Goal: Information Seeking & Learning: Compare options

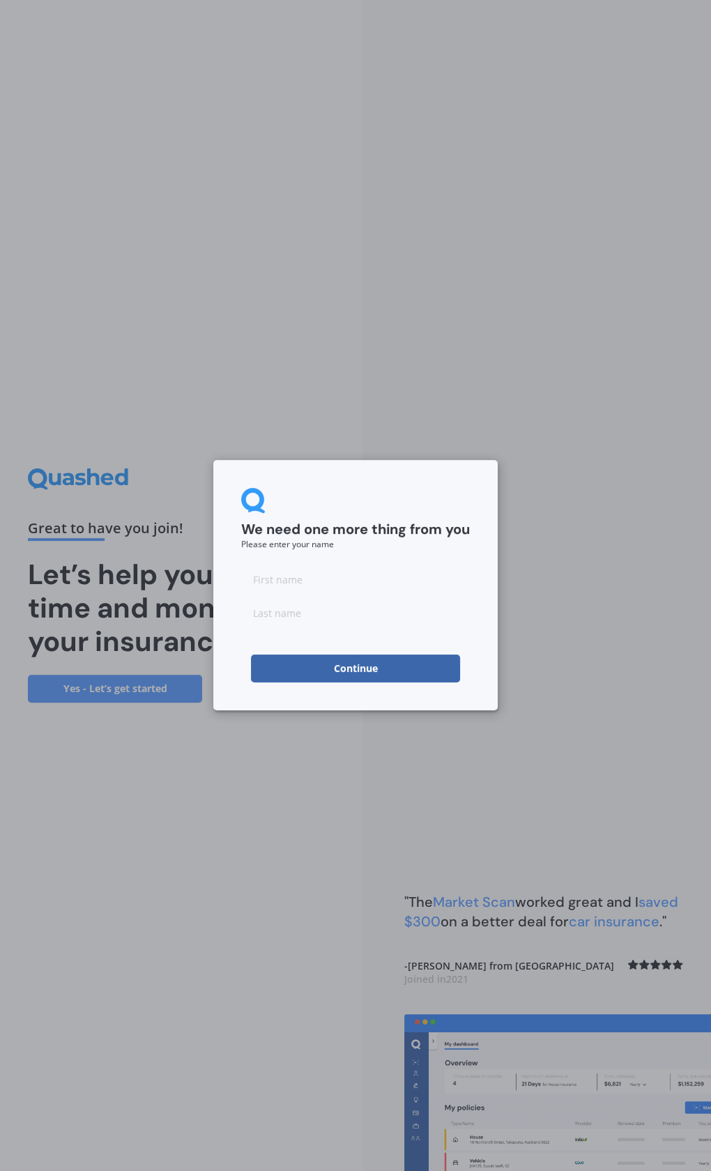
click at [292, 574] on input at bounding box center [355, 579] width 229 height 28
click at [300, 576] on input at bounding box center [355, 579] width 229 height 28
type input "[PERSON_NAME]"
click at [366, 671] on button "Continue" at bounding box center [355, 668] width 209 height 28
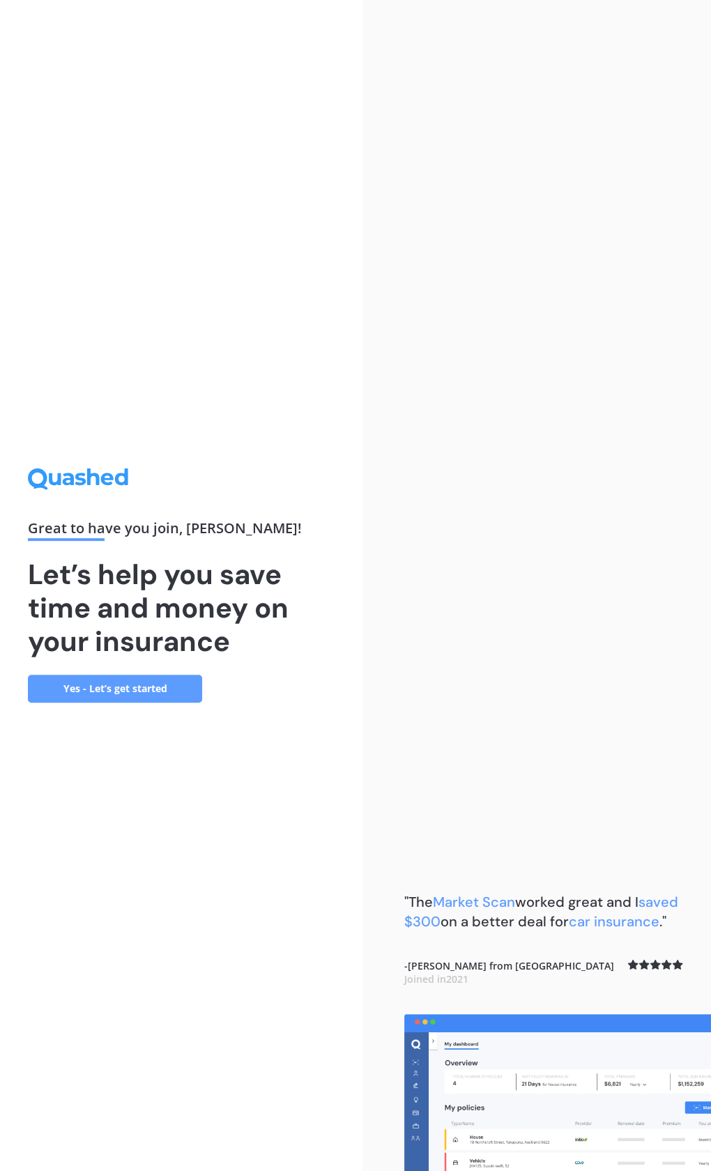
click at [139, 690] on link "Yes - Let’s get started" at bounding box center [115, 689] width 174 height 28
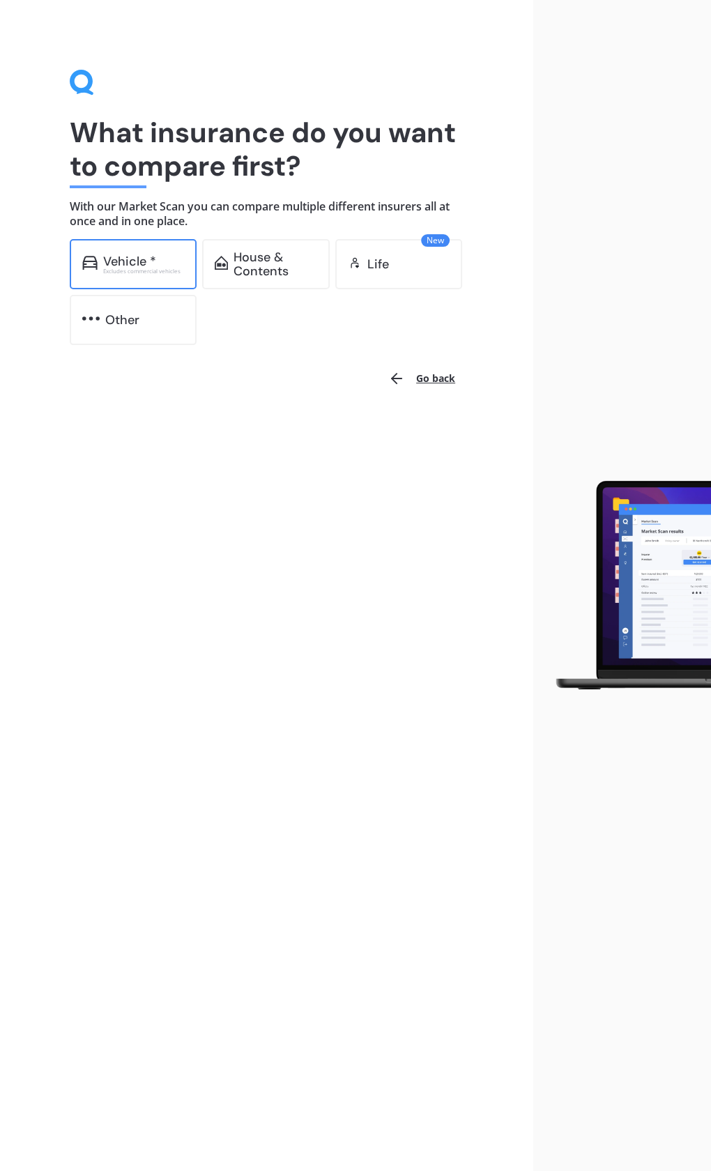
click at [137, 272] on div "Excludes commercial vehicles" at bounding box center [144, 271] width 82 height 6
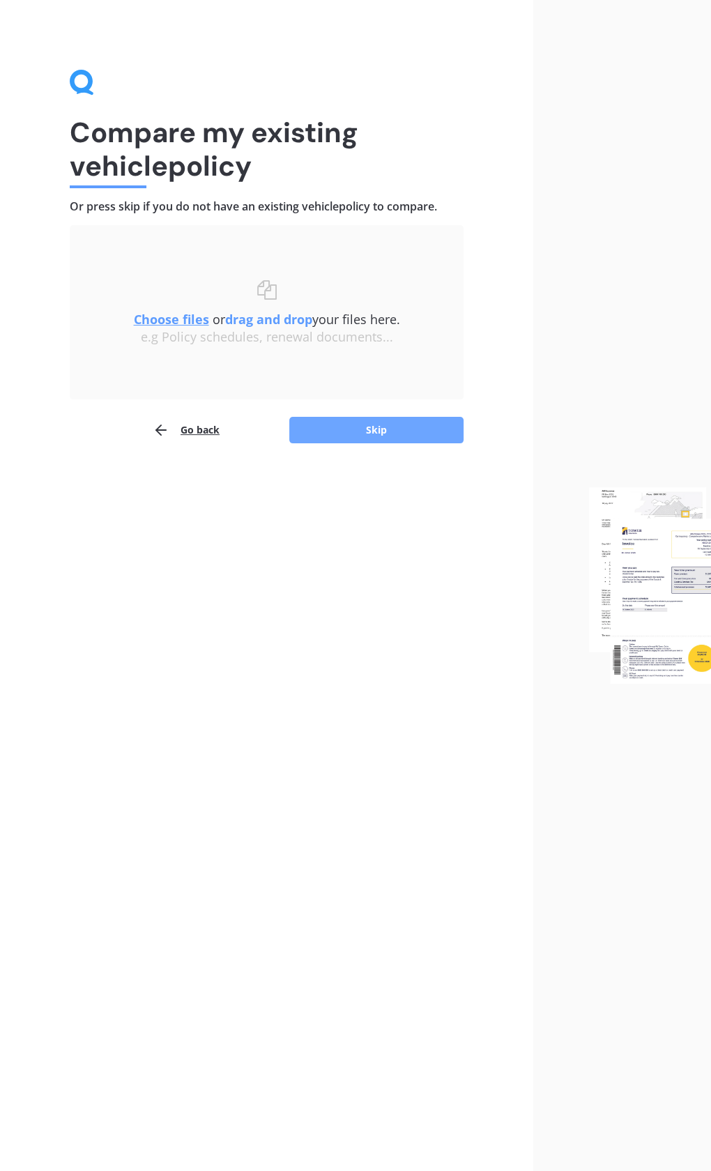
click at [424, 427] on button "Skip" at bounding box center [376, 430] width 174 height 26
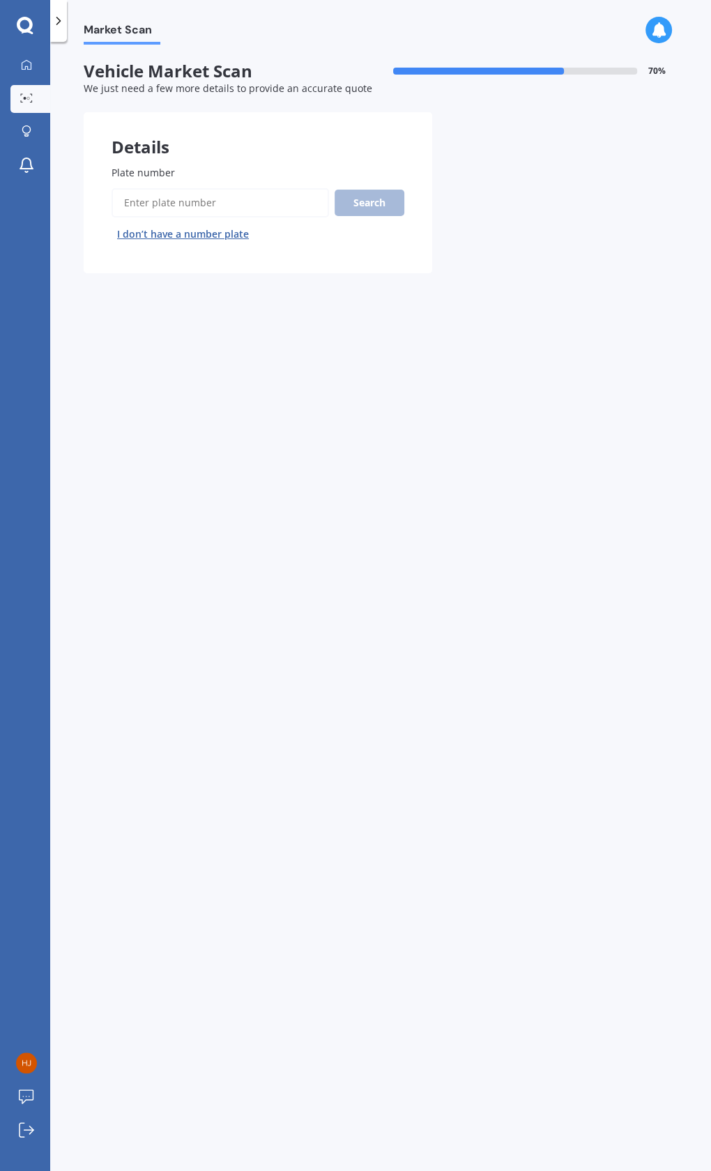
click at [240, 194] on input "Plate number" at bounding box center [220, 202] width 217 height 29
type input "MMR82"
click at [354, 205] on button "Search" at bounding box center [370, 203] width 70 height 26
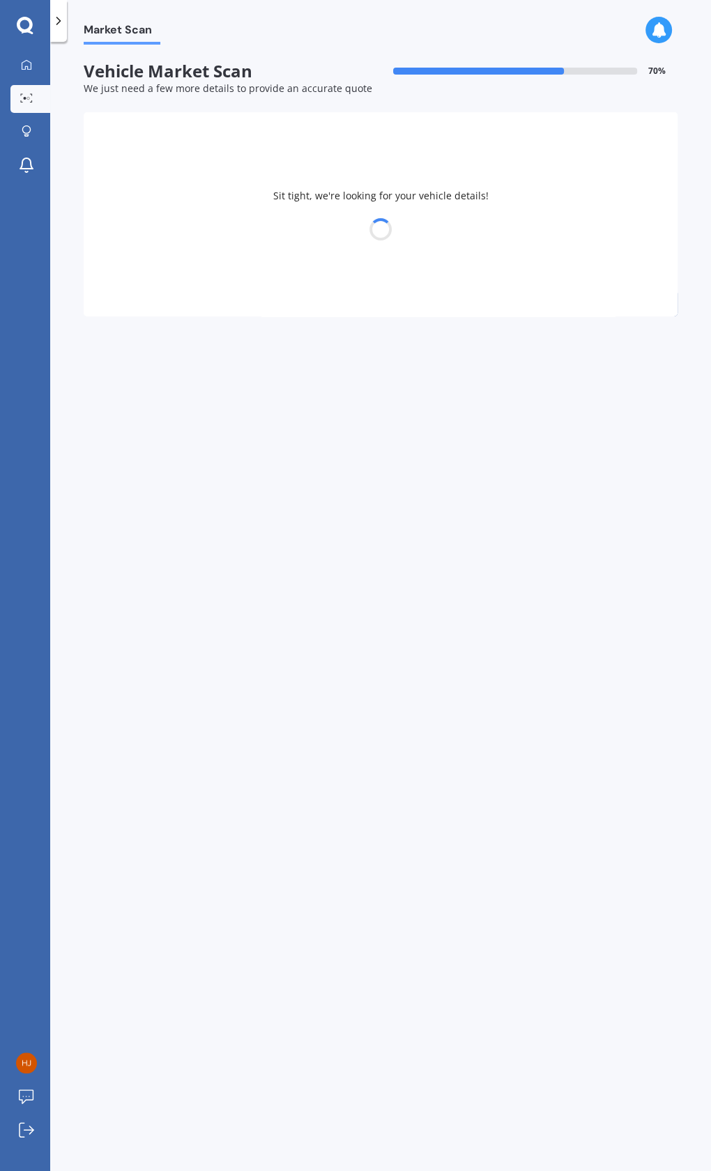
select select "KIA"
select select "SELTOS"
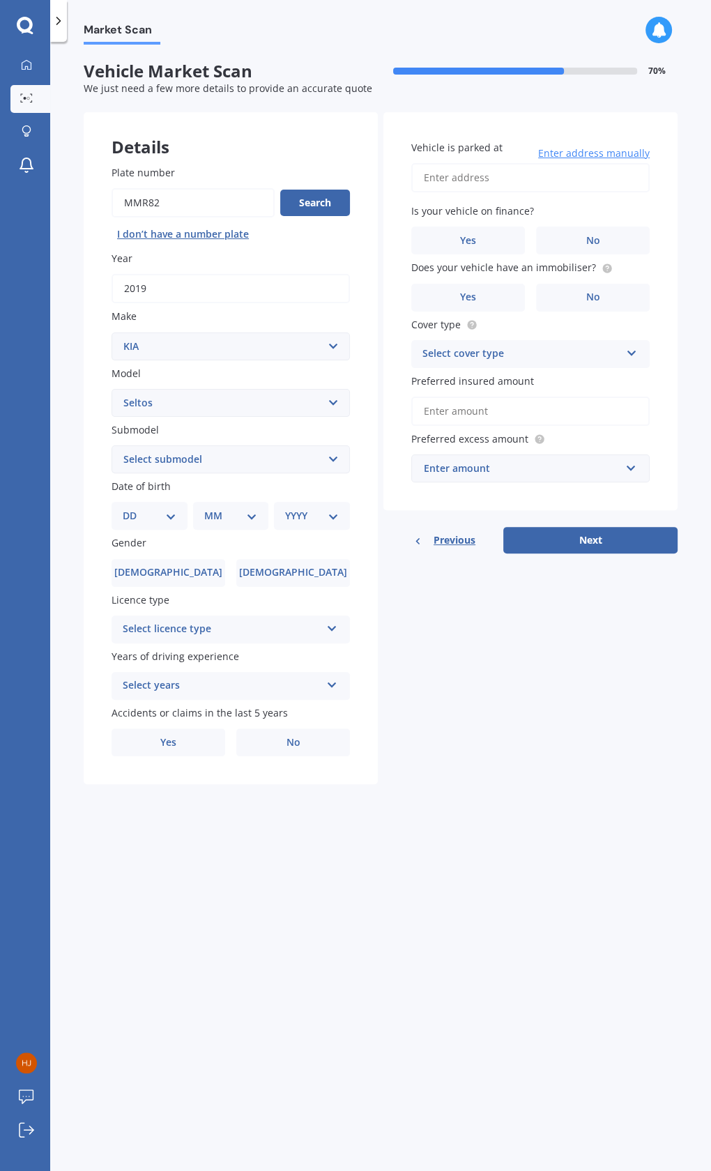
click at [474, 168] on input "Vehicle is parked at" at bounding box center [530, 177] width 238 height 29
type input "[STREET_ADDRESS][PERSON_NAME]"
click at [467, 235] on span "Yes" at bounding box center [468, 241] width 17 height 12
click at [0, 0] on input "Yes" at bounding box center [0, 0] width 0 height 0
click at [555, 294] on label "No" at bounding box center [593, 298] width 114 height 28
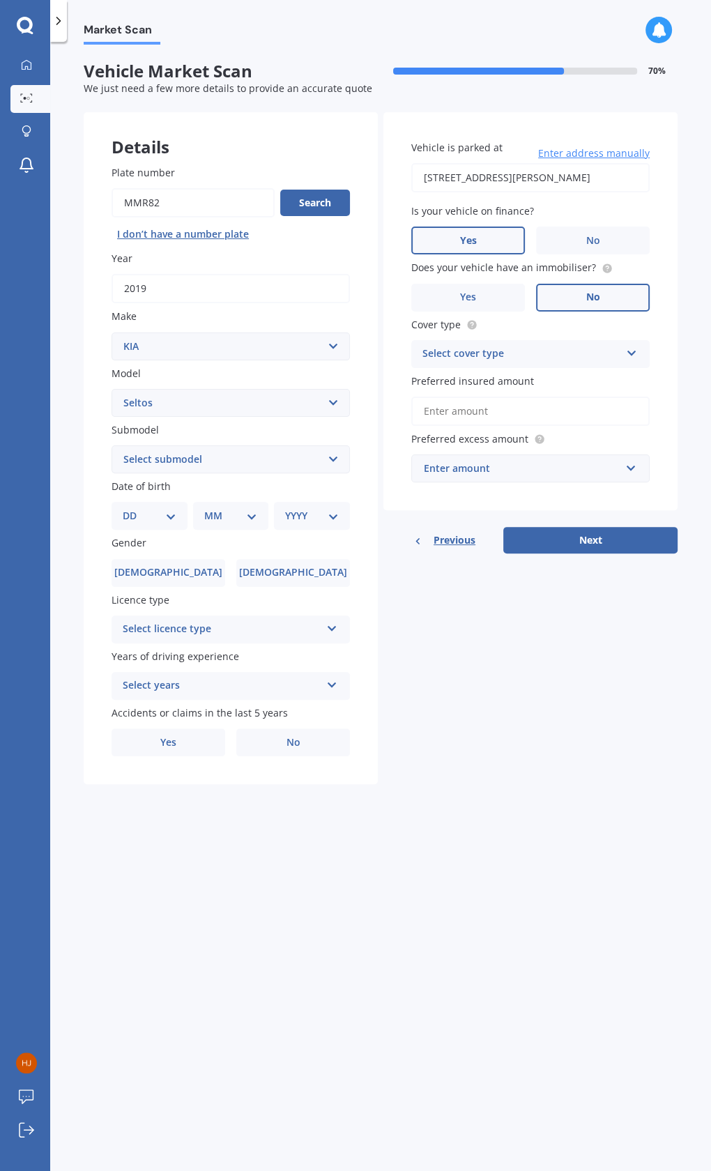
click at [0, 0] on input "No" at bounding box center [0, 0] width 0 height 0
click at [543, 349] on div "Select cover type" at bounding box center [521, 354] width 198 height 17
click at [493, 381] on span "Comprehensive" at bounding box center [460, 380] width 74 height 13
click at [523, 478] on input "text" at bounding box center [526, 468] width 226 height 26
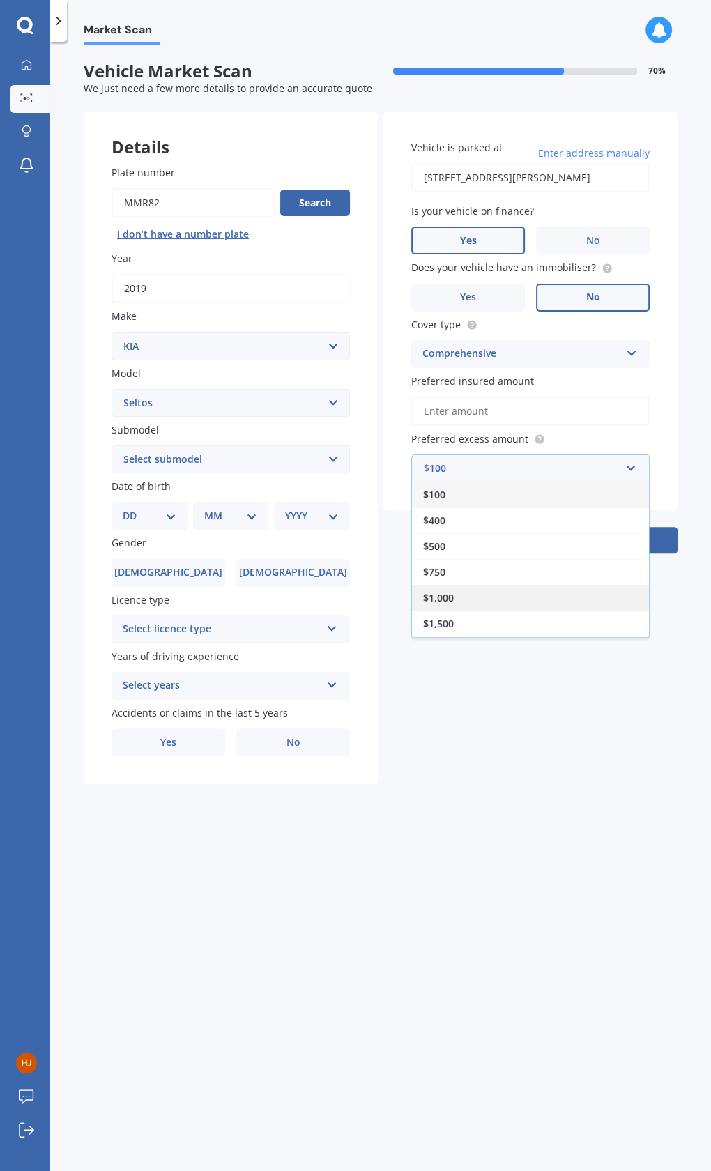
click at [453, 598] on div "$1,000" at bounding box center [530, 598] width 237 height 26
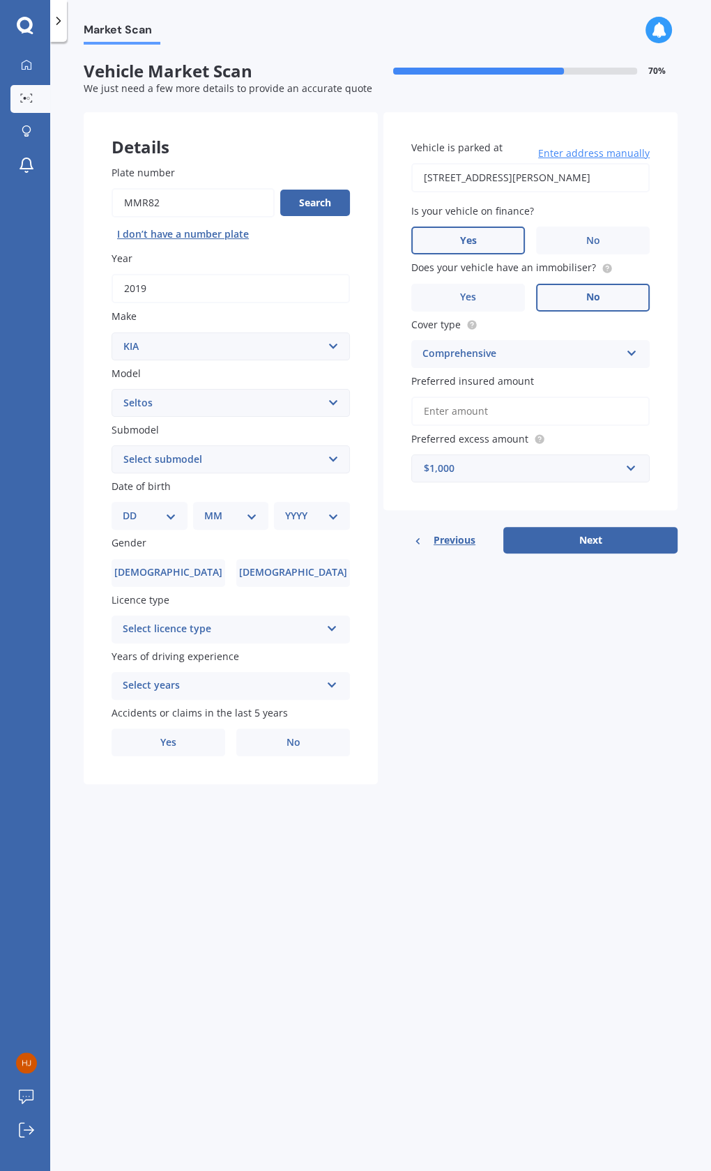
click at [226, 458] on select "Select submodel (All Other) EX petrol 4WD Ltd petrol 4WD Ltd petrol turbo LTD2.…" at bounding box center [231, 459] width 238 height 28
click at [459, 830] on div "Market Scan Vehicle Market Scan 70 % We just need a few more details to provide…" at bounding box center [380, 609] width 661 height 1129
click at [134, 521] on select "DD 01 02 03 04 05 06 07 08 09 10 11 12 13 14 15 16 17 18 19 20 21 22 23 24 25 2…" at bounding box center [150, 515] width 54 height 15
select select "05"
click at [133, 508] on select "DD 01 02 03 04 05 06 07 08 09 10 11 12 13 14 15 16 17 18 19 20 21 22 23 24 25 2…" at bounding box center [150, 515] width 54 height 15
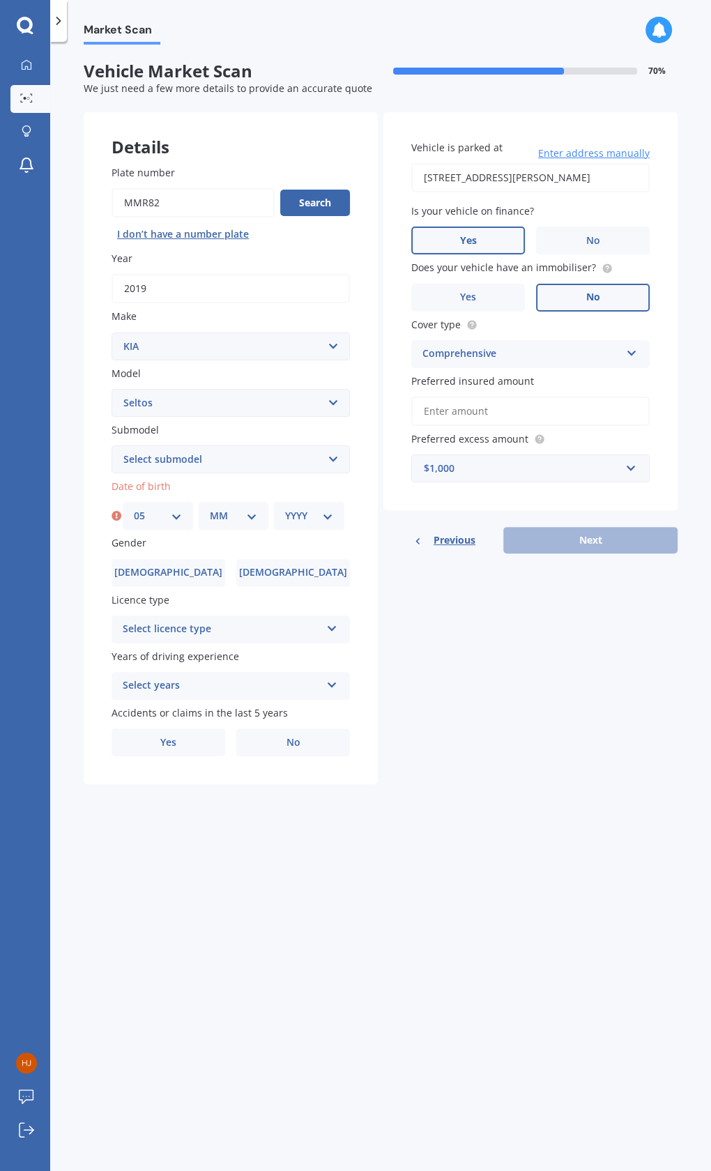
click at [236, 515] on select "MM 01 02 03 04 05 06 07 08 09 10 11 12" at bounding box center [234, 515] width 48 height 15
select select "11"
click at [210, 508] on select "MM 01 02 03 04 05 06 07 08 09 10 11 12" at bounding box center [234, 515] width 48 height 15
click at [302, 516] on select "YYYY 2025 2024 2023 2022 2021 2020 2019 2018 2017 2016 2015 2014 2013 2012 2011…" at bounding box center [309, 515] width 48 height 15
select select "1984"
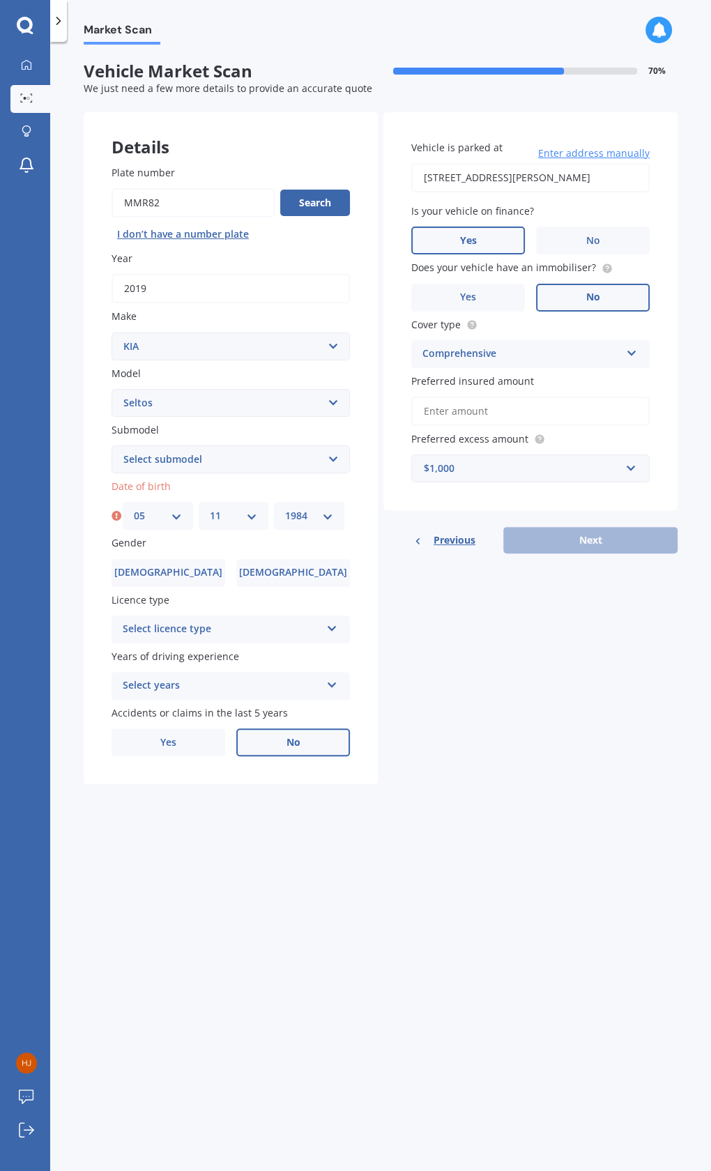
click at [285, 508] on select "YYYY 2025 2024 2023 2022 2021 2020 2019 2018 2017 2016 2015 2014 2013 2012 2011…" at bounding box center [309, 515] width 48 height 15
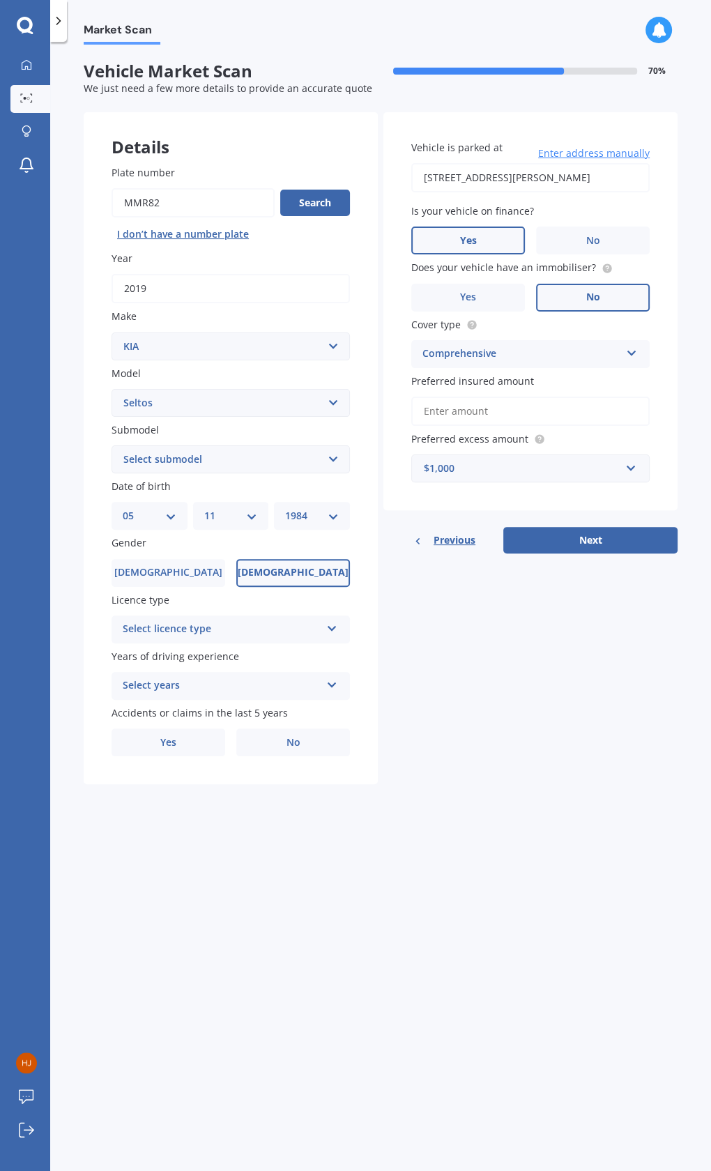
click at [293, 567] on span "[DEMOGRAPHIC_DATA]" at bounding box center [293, 573] width 111 height 12
click at [0, 0] on input "[DEMOGRAPHIC_DATA]" at bounding box center [0, 0] width 0 height 0
click at [233, 623] on div "Select licence type" at bounding box center [222, 629] width 198 height 17
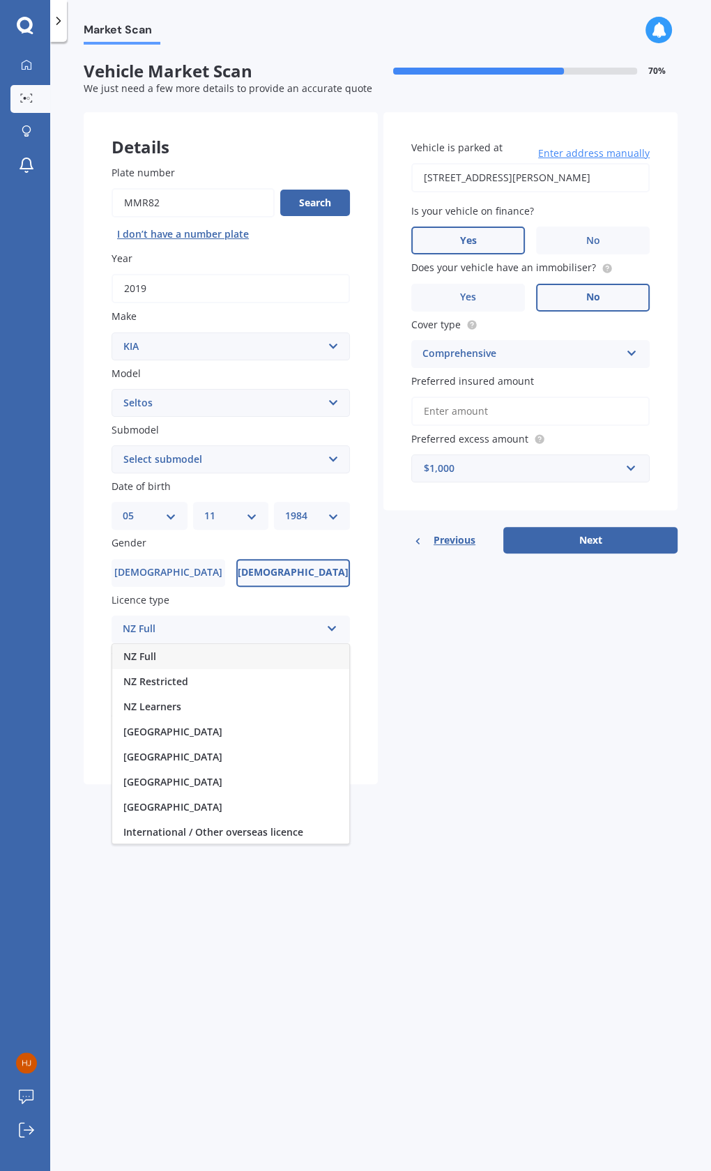
click at [164, 650] on div "NZ Full" at bounding box center [230, 656] width 237 height 25
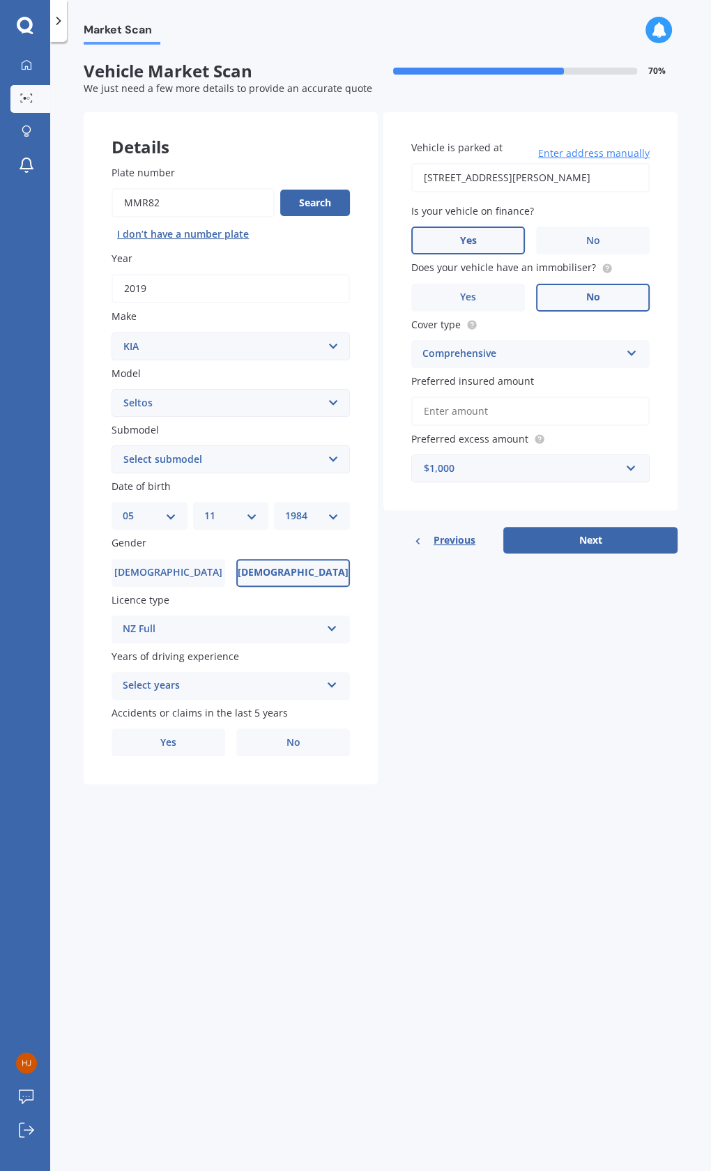
click at [163, 675] on div "Select years 5 or more years 4 years 3 years 2 years 1 year" at bounding box center [231, 686] width 238 height 28
click at [192, 710] on span "5 or more years" at bounding box center [160, 712] width 75 height 13
click at [204, 747] on label "Yes" at bounding box center [169, 742] width 114 height 28
click at [0, 0] on input "Yes" at bounding box center [0, 0] width 0 height 0
click at [213, 811] on div "Select item At fault accident Not at fault accident" at bounding box center [247, 799] width 205 height 28
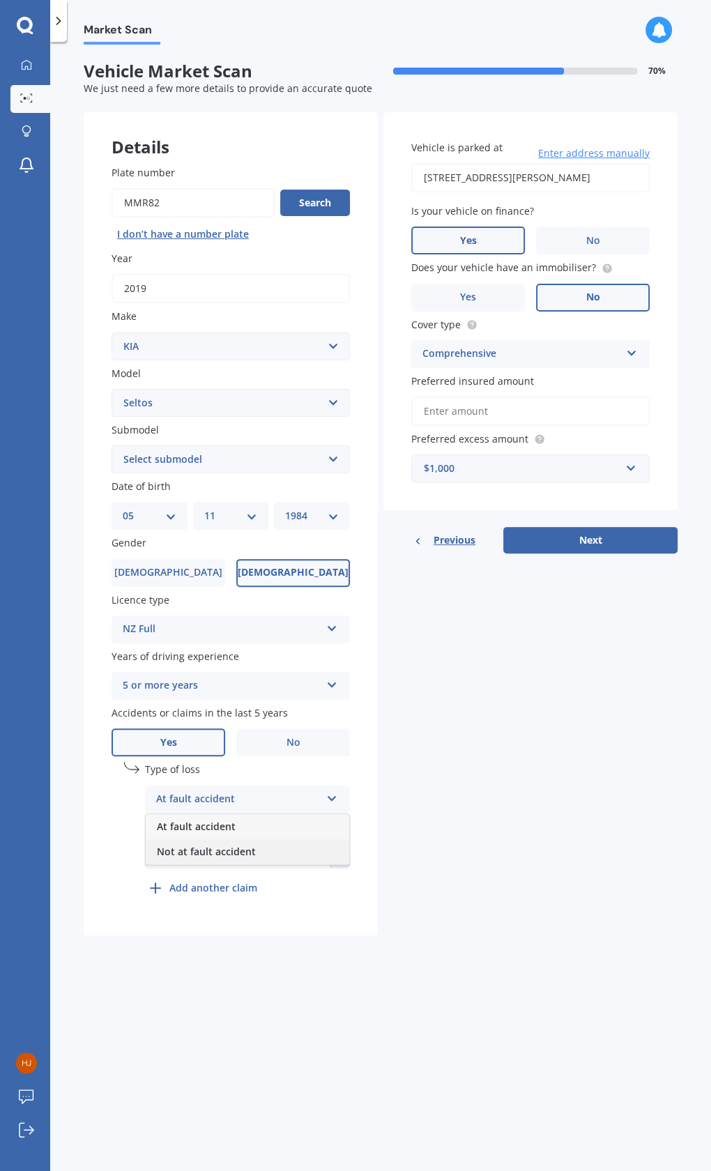
click at [252, 848] on span "Not at fault accident" at bounding box center [206, 851] width 99 height 13
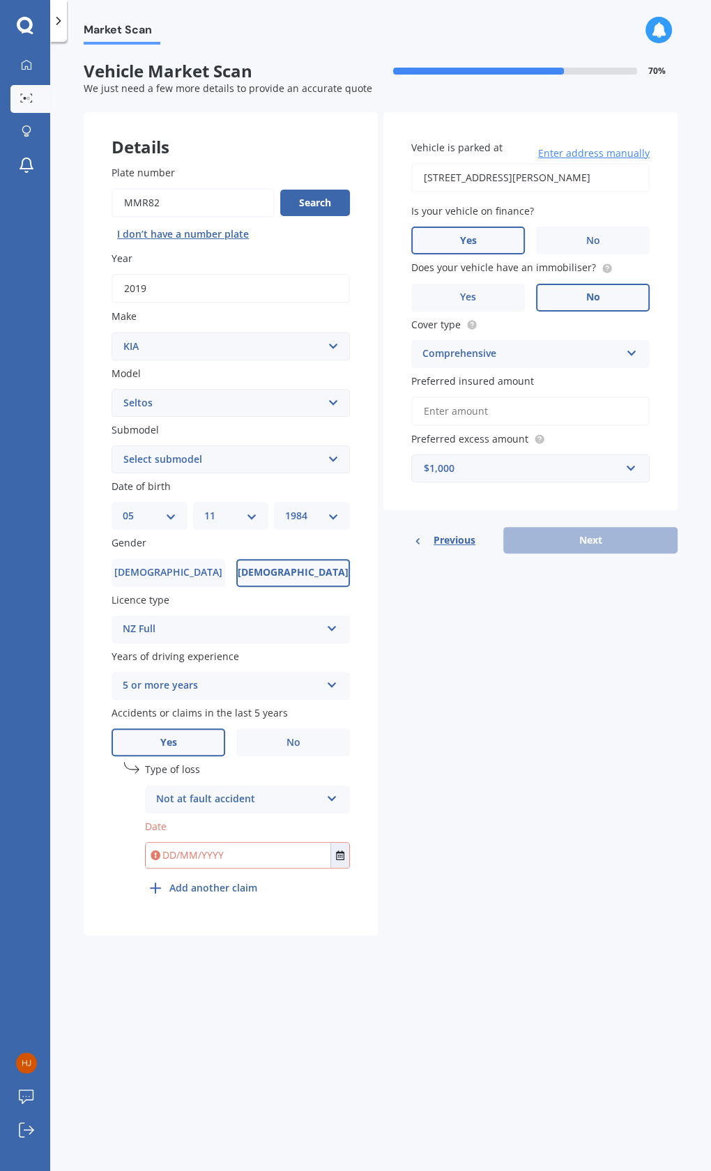
click at [227, 855] on input "text" at bounding box center [238, 855] width 185 height 25
click at [197, 861] on input "text" at bounding box center [238, 855] width 185 height 25
type input "[DATE]"
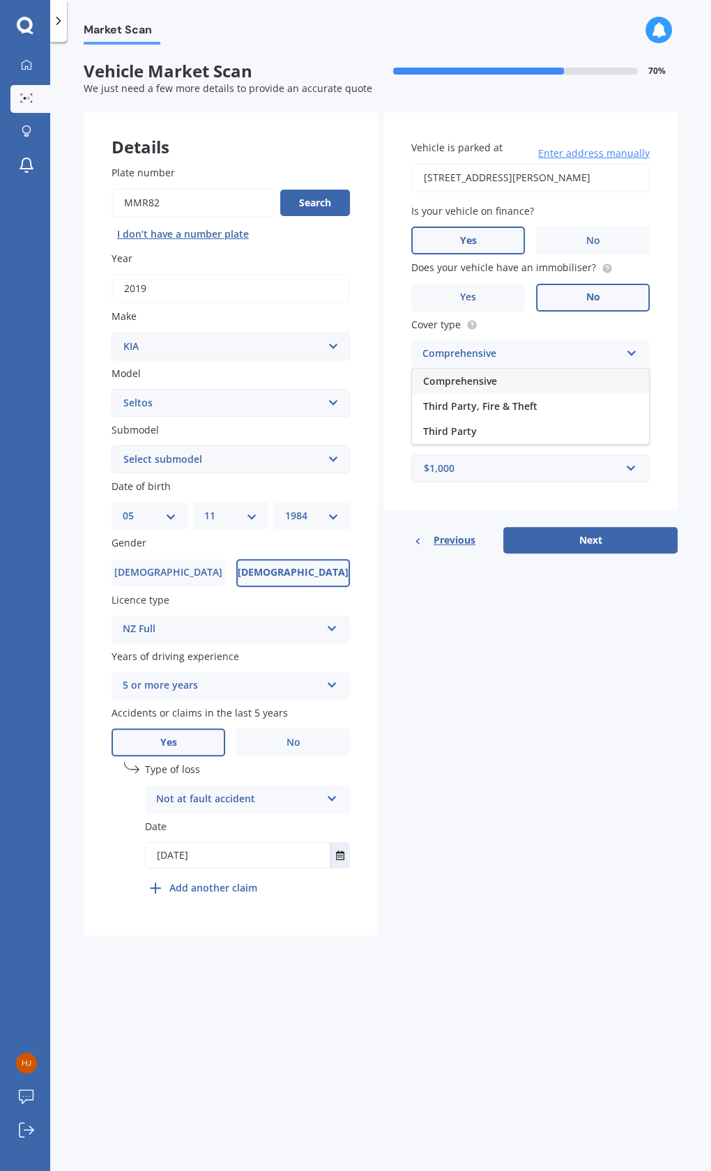
click at [504, 385] on div "Comprehensive" at bounding box center [530, 381] width 237 height 25
click at [582, 532] on button "Next" at bounding box center [590, 540] width 174 height 26
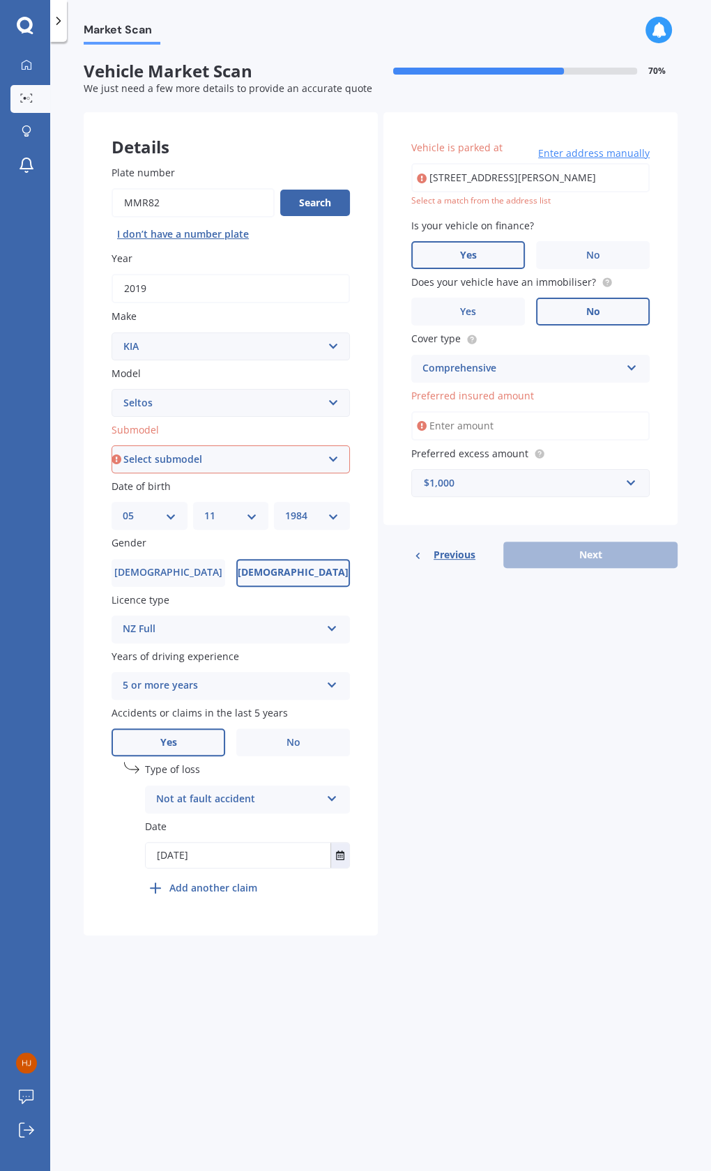
click at [496, 437] on input "Preferred insured amount" at bounding box center [530, 425] width 238 height 29
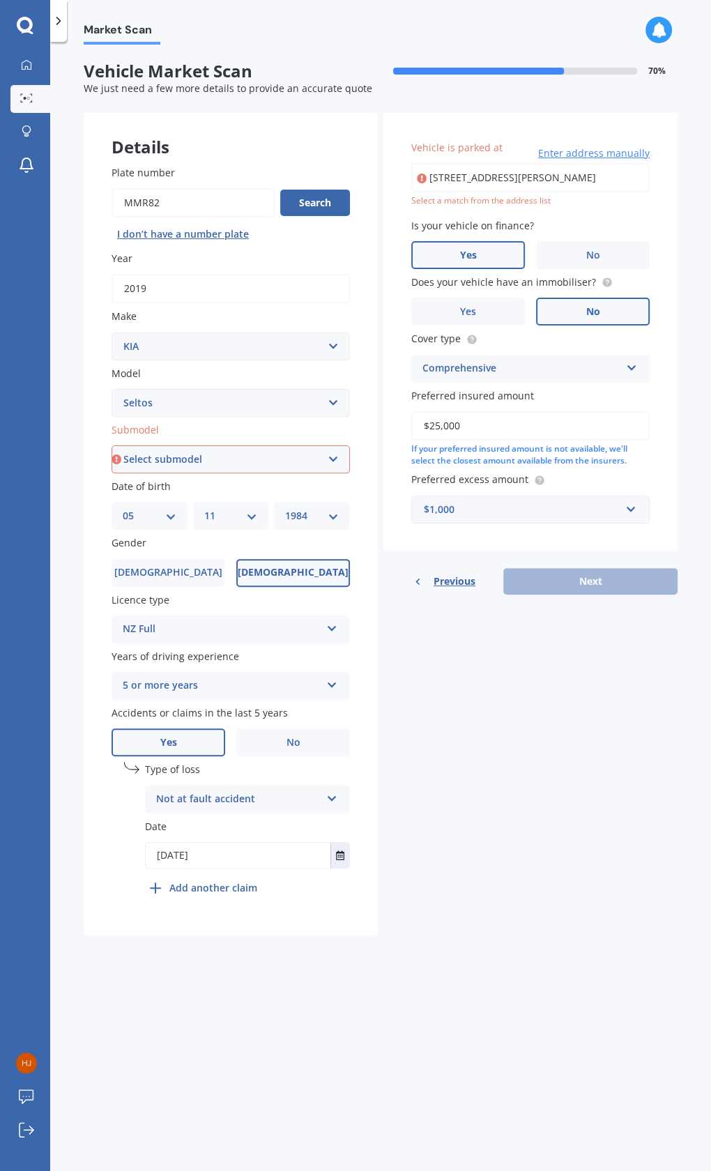
type input "$25,000"
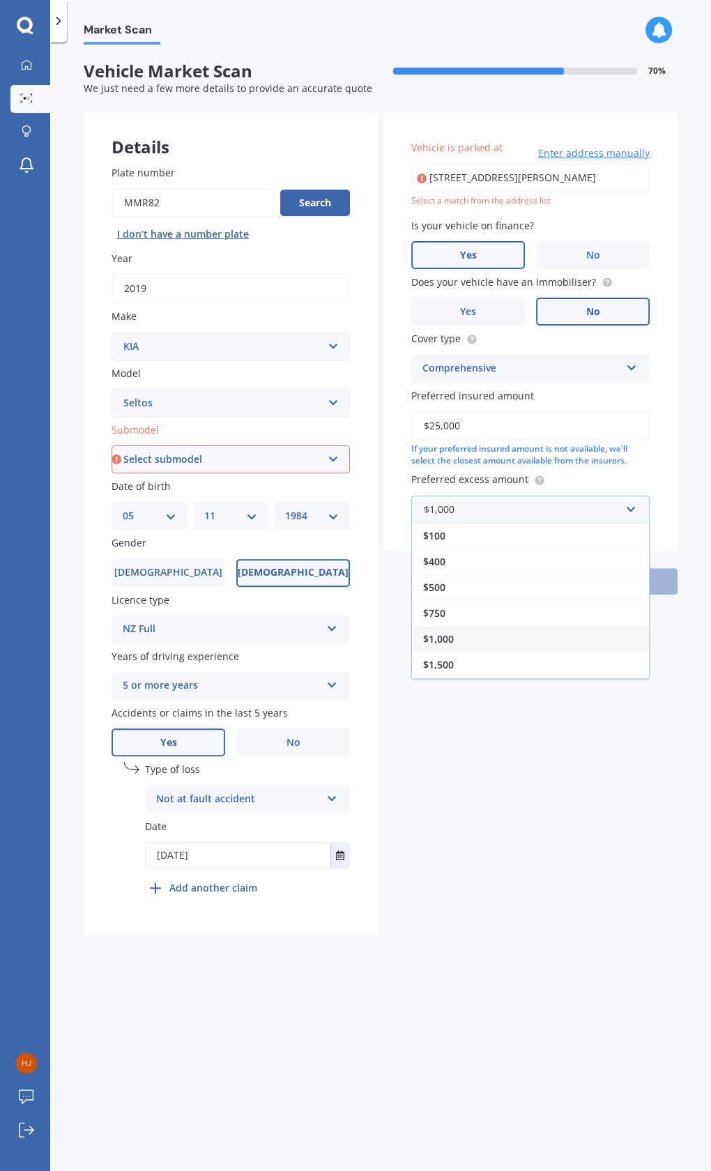
click at [461, 634] on div "$1,000" at bounding box center [530, 639] width 237 height 26
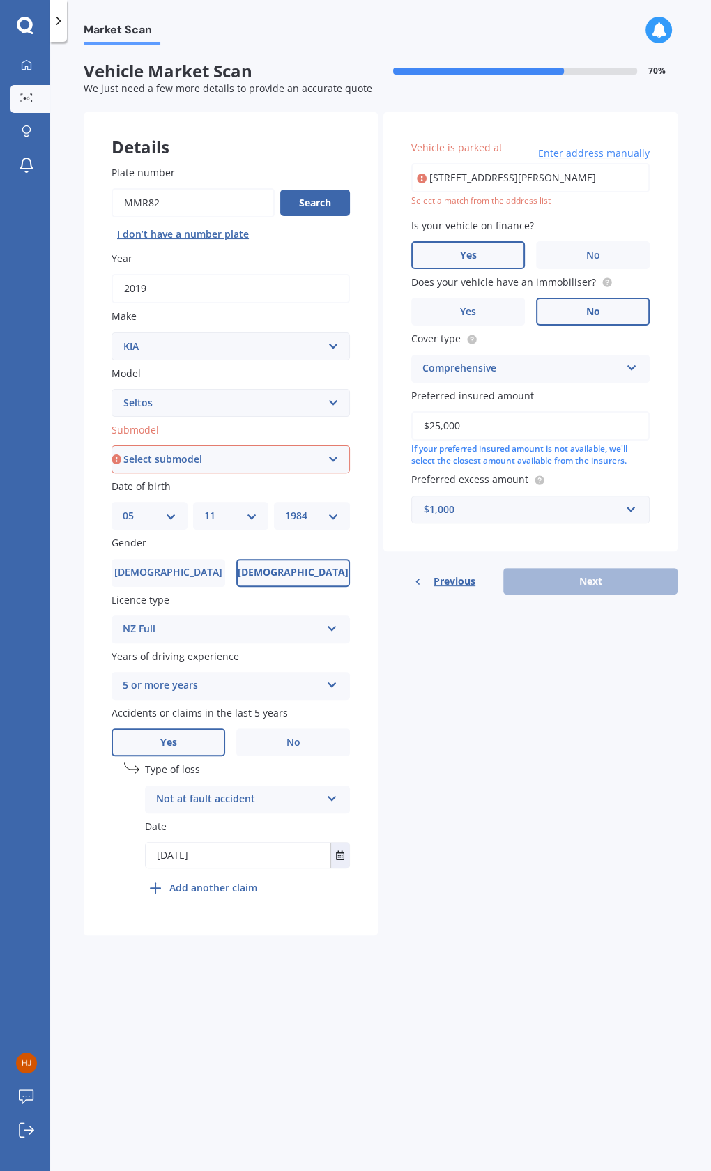
click at [508, 416] on input "$25,000" at bounding box center [530, 425] width 238 height 29
click at [606, 578] on div "Previous Next" at bounding box center [530, 581] width 294 height 26
click at [178, 462] on select "Select submodel (All Other) EX petrol 4WD Ltd petrol 4WD Ltd petrol turbo LTD2.…" at bounding box center [231, 459] width 238 height 28
select select "LTD2.0P/IV"
click at [112, 445] on select "Select submodel (All Other) EX petrol 4WD Ltd petrol 4WD Ltd petrol turbo LTD2.…" at bounding box center [231, 459] width 238 height 28
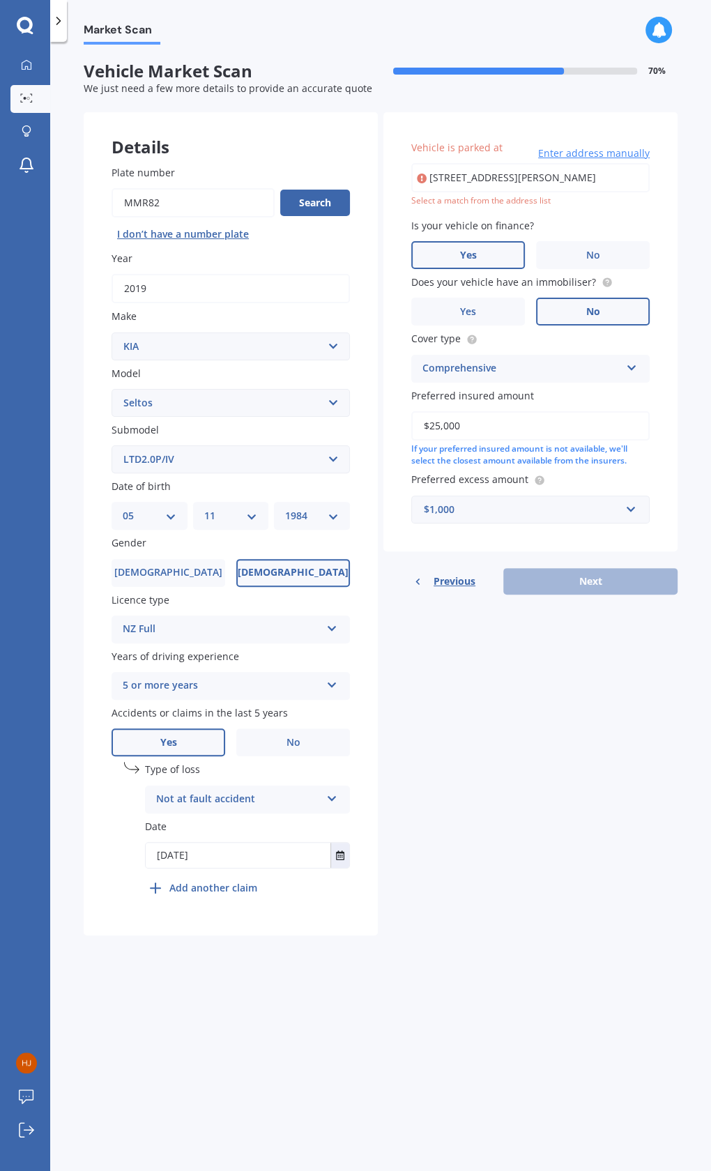
click at [516, 185] on input "[STREET_ADDRESS][PERSON_NAME]" at bounding box center [530, 177] width 238 height 29
drag, startPoint x: 571, startPoint y: 177, endPoint x: 584, endPoint y: 45, distance: 132.3
click at [571, 177] on input "[STREET_ADDRESS][PERSON_NAME]" at bounding box center [530, 177] width 238 height 29
type input "[STREET_ADDRESS][PERSON_NAME]"
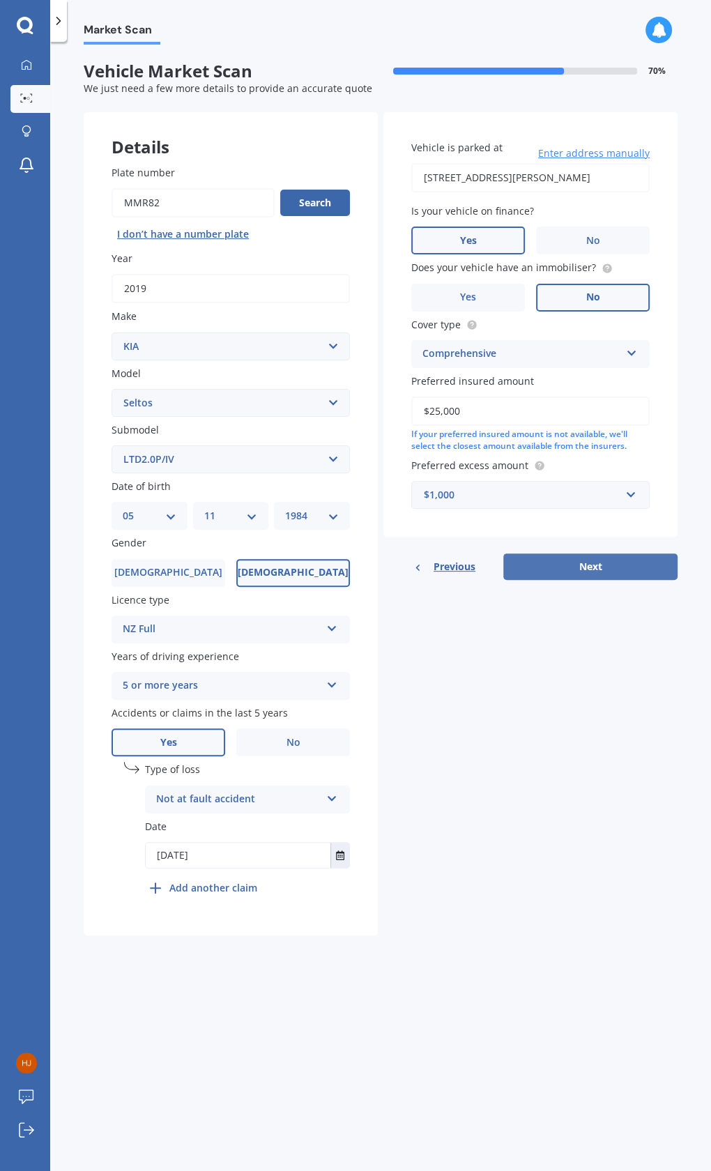
click at [581, 563] on button "Next" at bounding box center [590, 566] width 174 height 26
select select "05"
select select "11"
select select "1984"
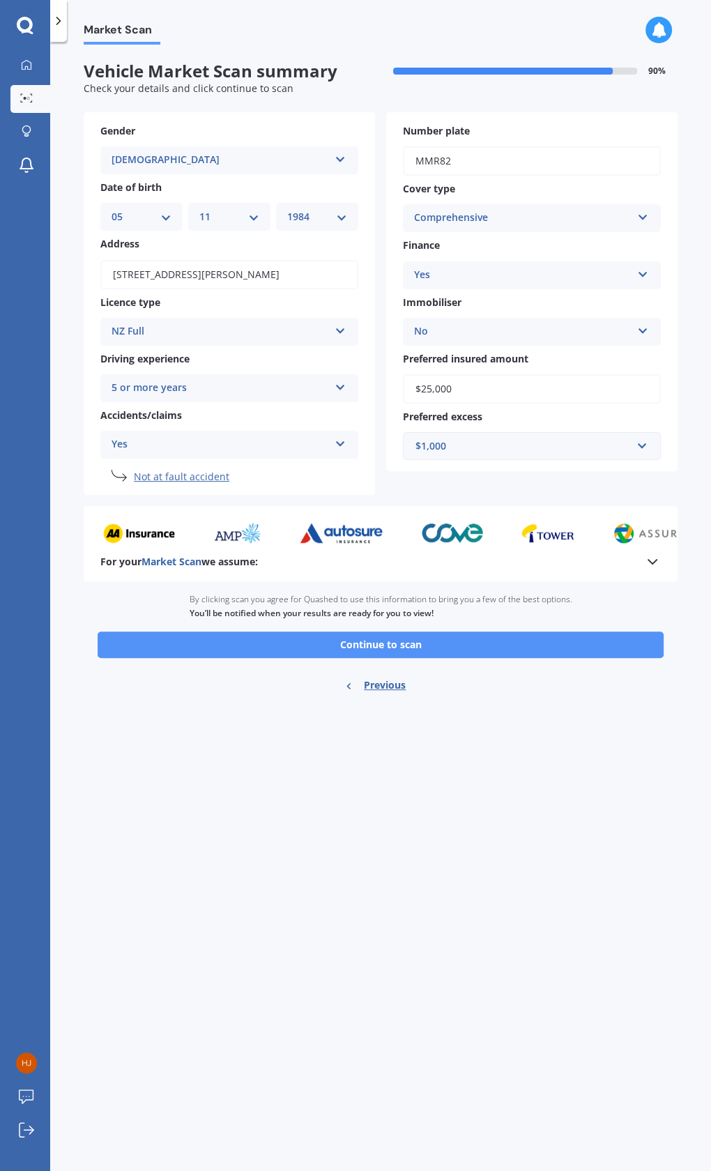
click at [403, 648] on button "Continue to scan" at bounding box center [381, 644] width 566 height 26
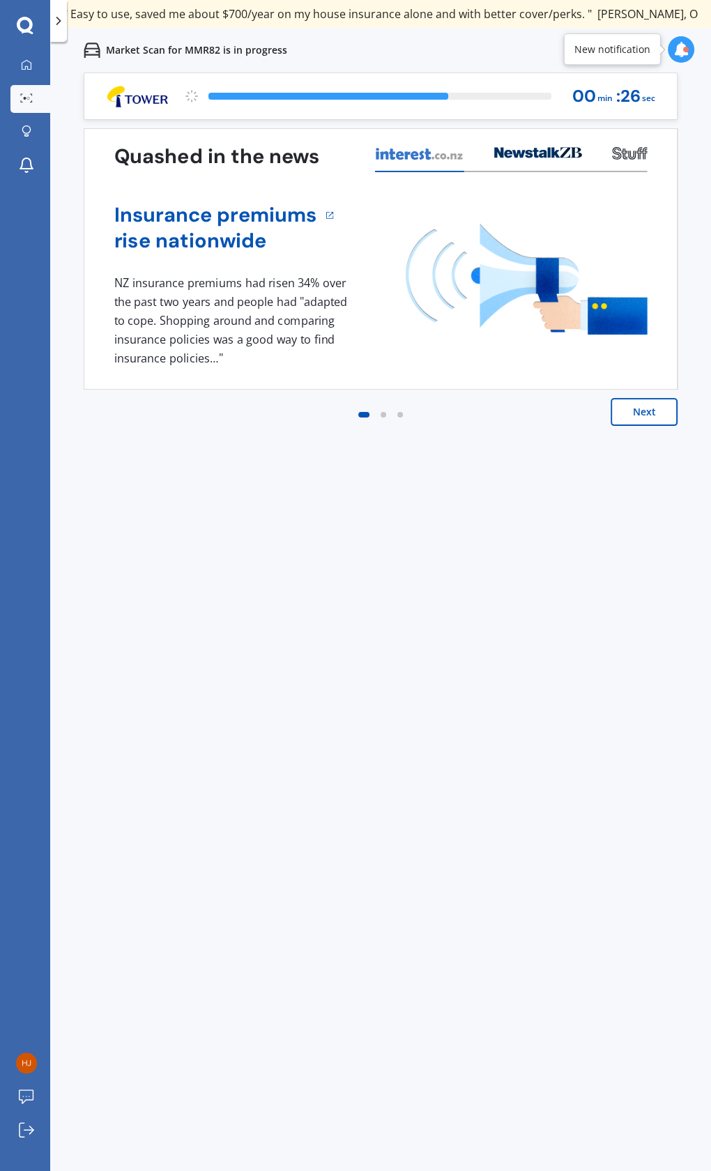
click at [636, 404] on button "Next" at bounding box center [644, 412] width 67 height 28
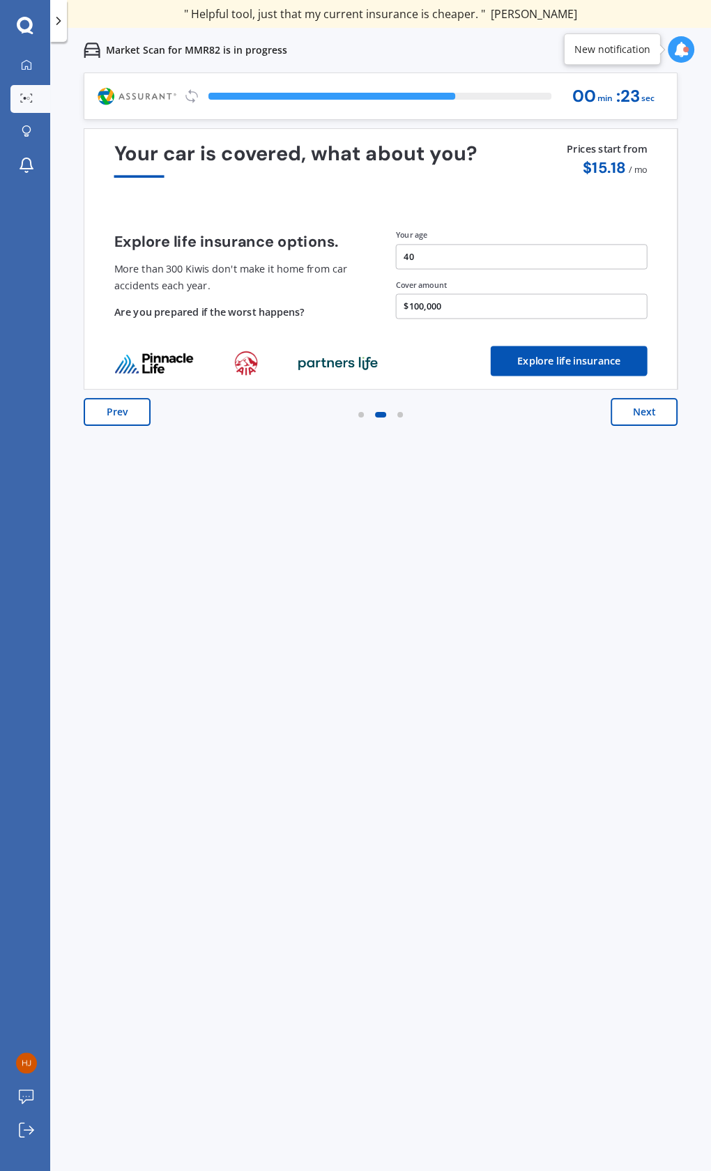
click at [657, 420] on button "Next" at bounding box center [644, 412] width 67 height 28
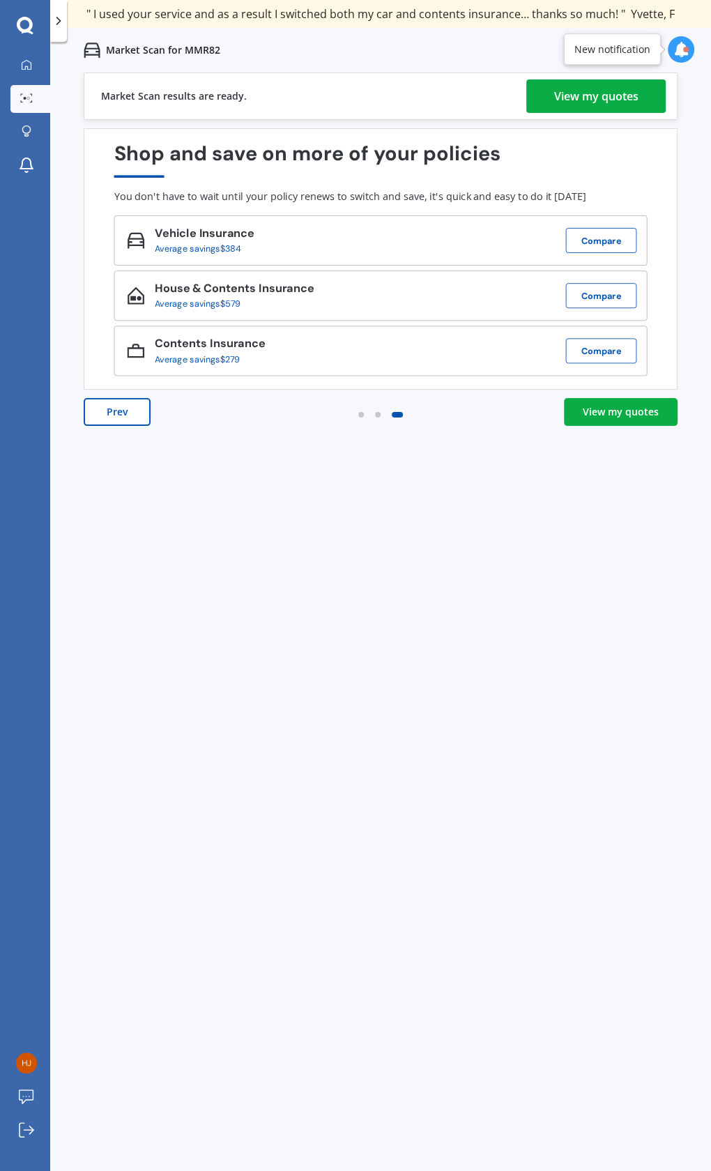
click at [610, 86] on div "View my quotes" at bounding box center [596, 95] width 84 height 33
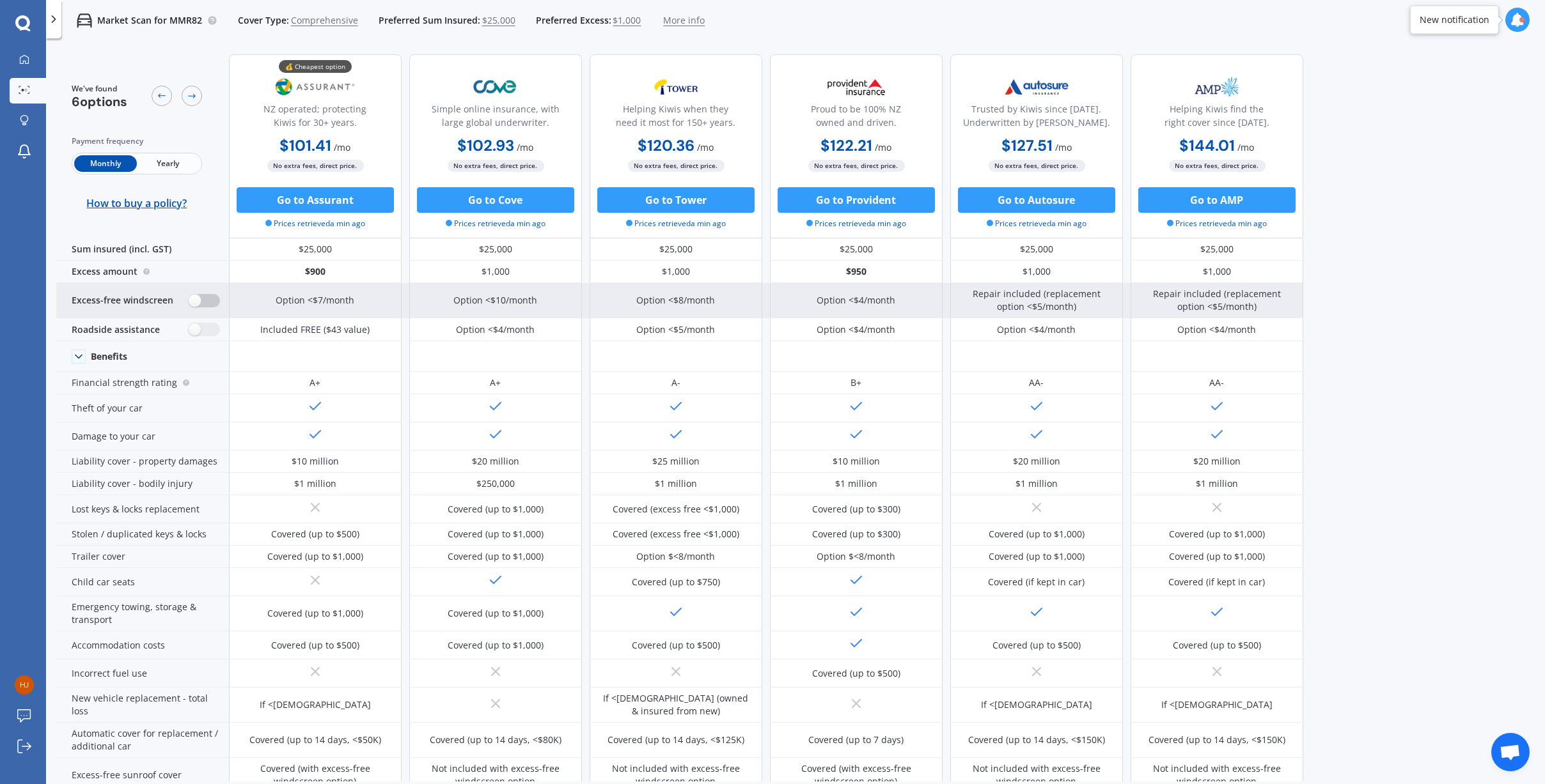
click at [212, 299] on label at bounding box center [205, 301] width 31 height 14
radio input "true"
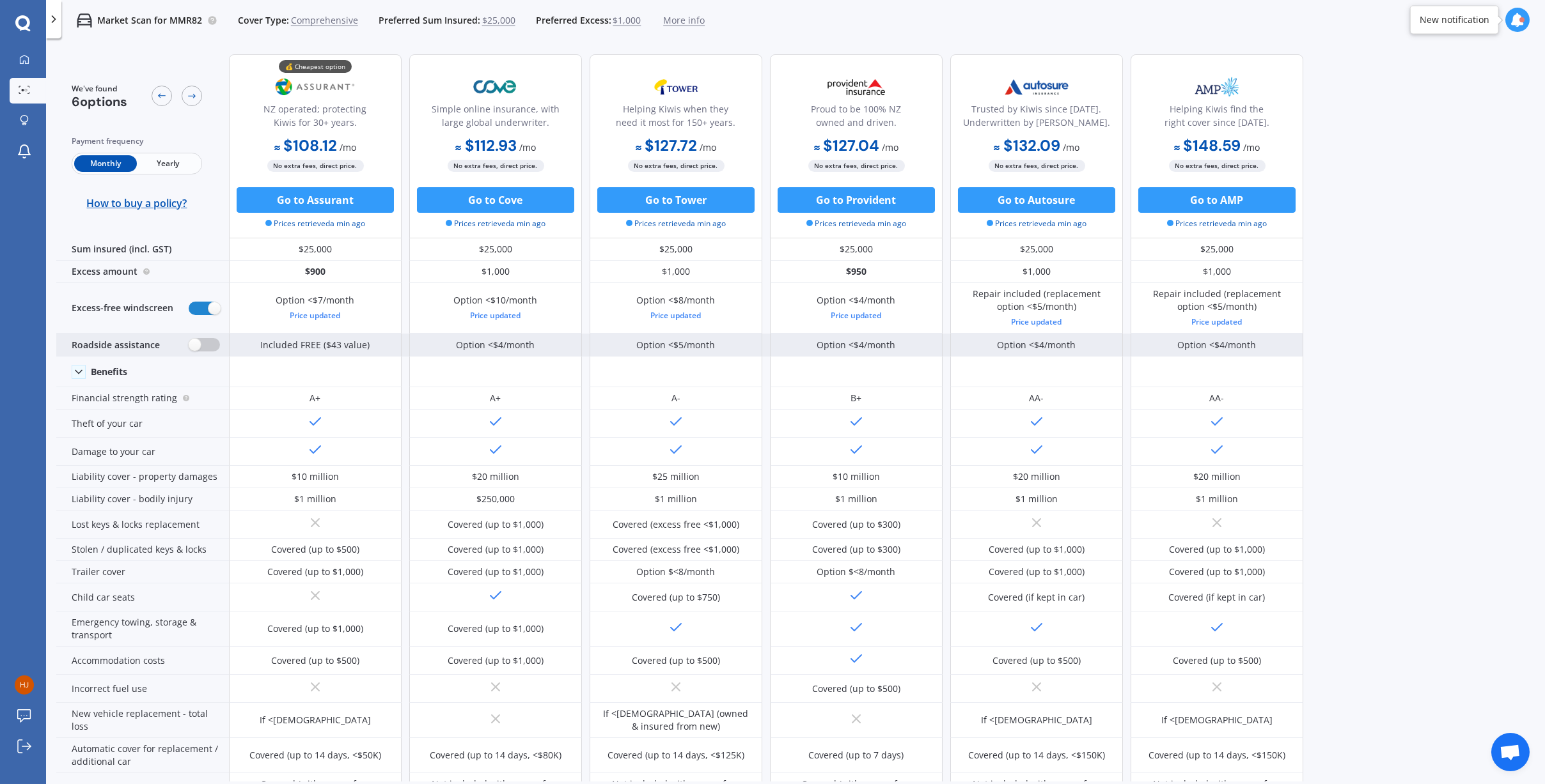
click at [211, 344] on label at bounding box center [205, 345] width 31 height 14
radio input "true"
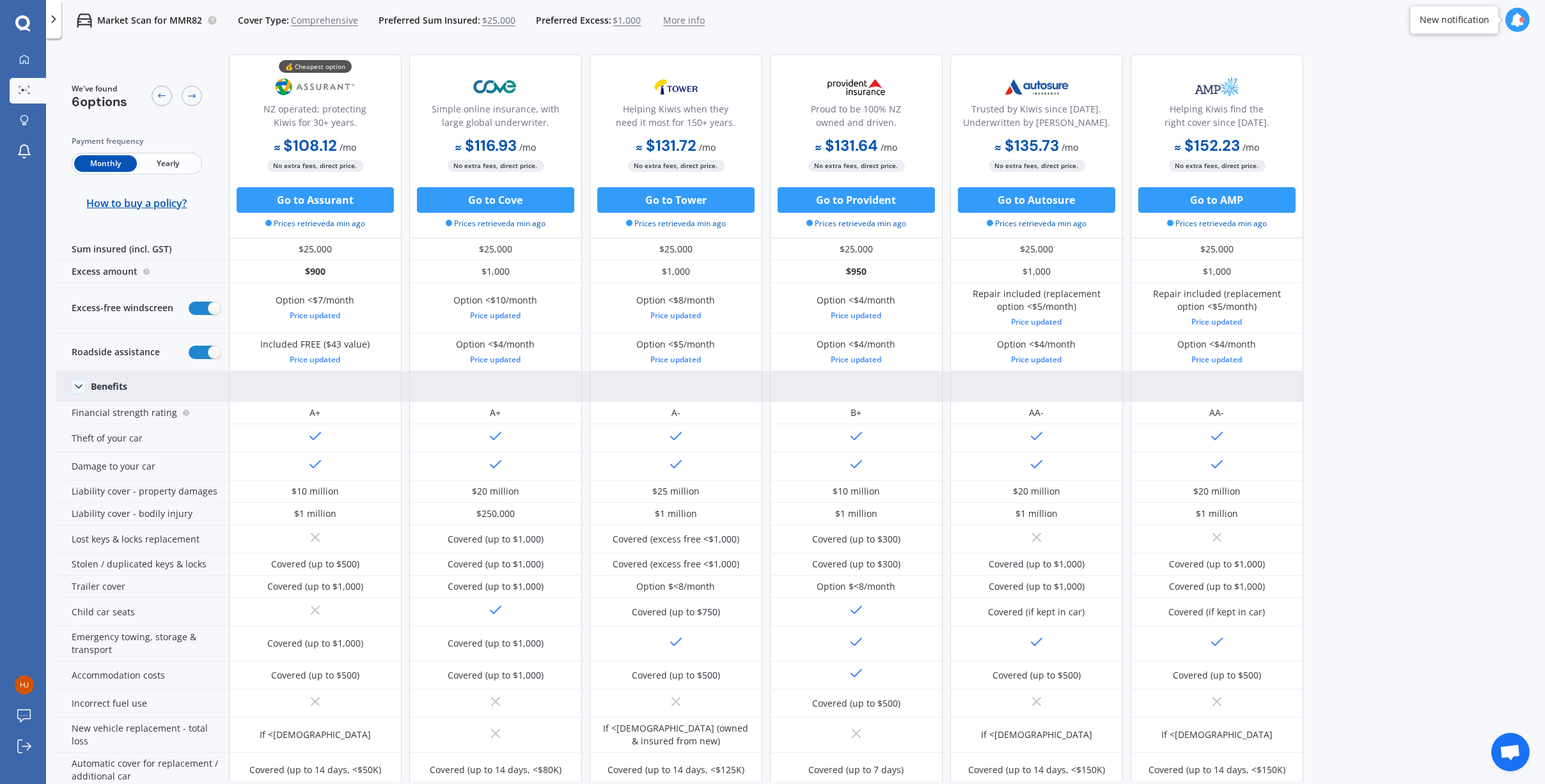
click at [86, 392] on div "Benefits" at bounding box center [142, 386] width 172 height 30
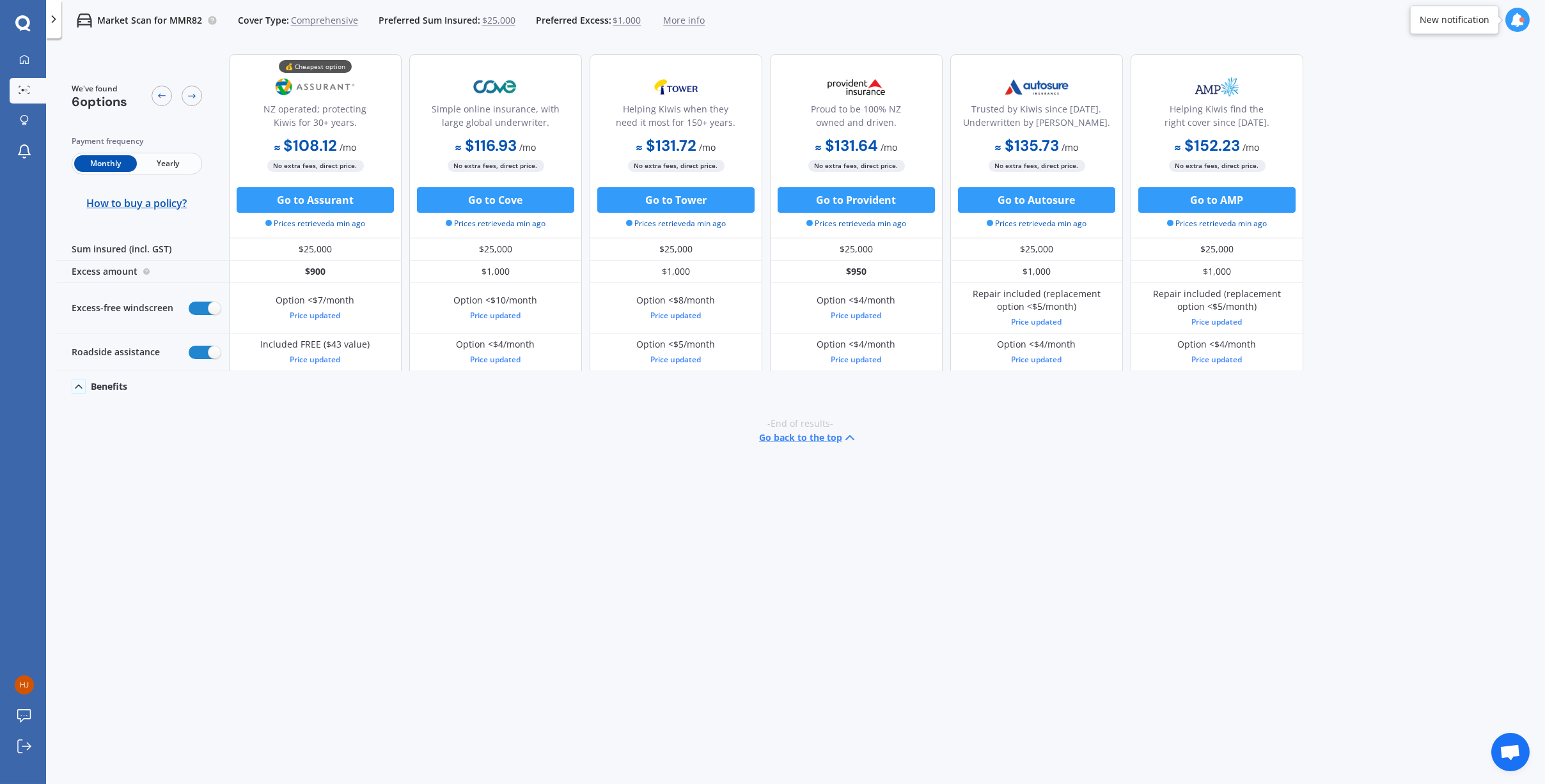
click at [77, 392] on icon at bounding box center [79, 387] width 13 height 13
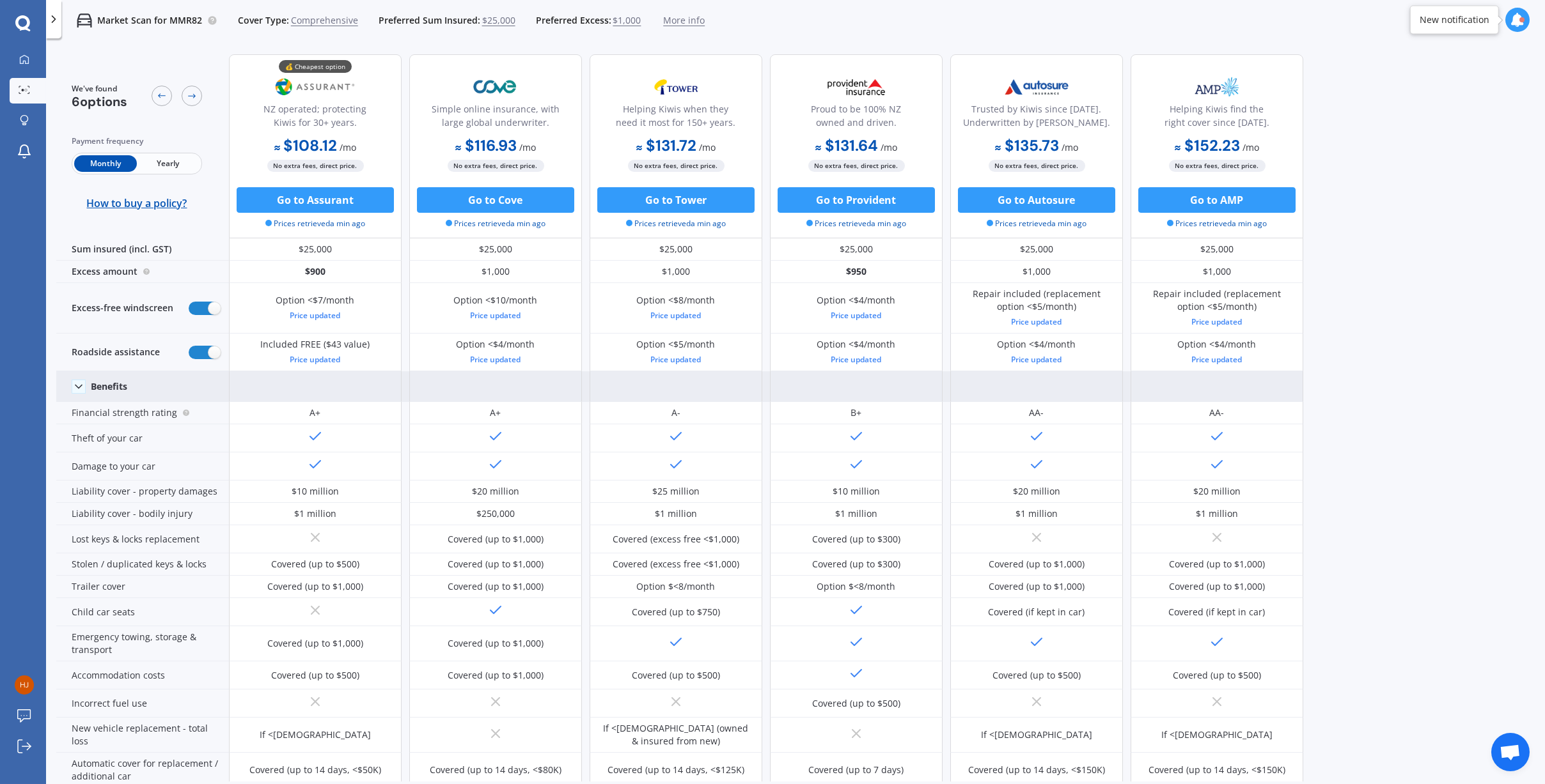
click at [160, 159] on span "Yearly" at bounding box center [168, 163] width 62 height 17
click at [187, 91] on icon at bounding box center [192, 95] width 10 height 10
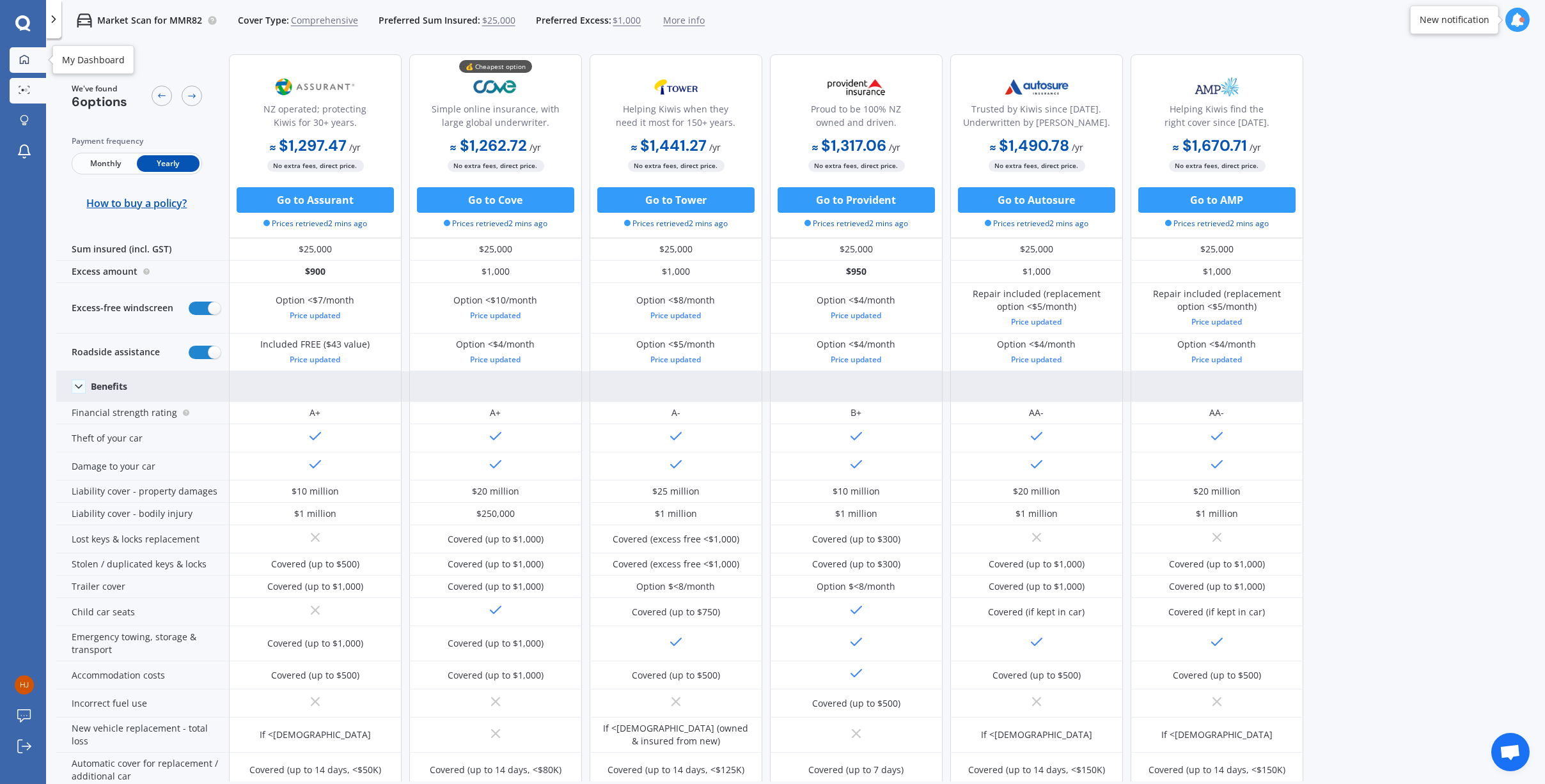
click at [21, 61] on icon at bounding box center [24, 59] width 10 height 10
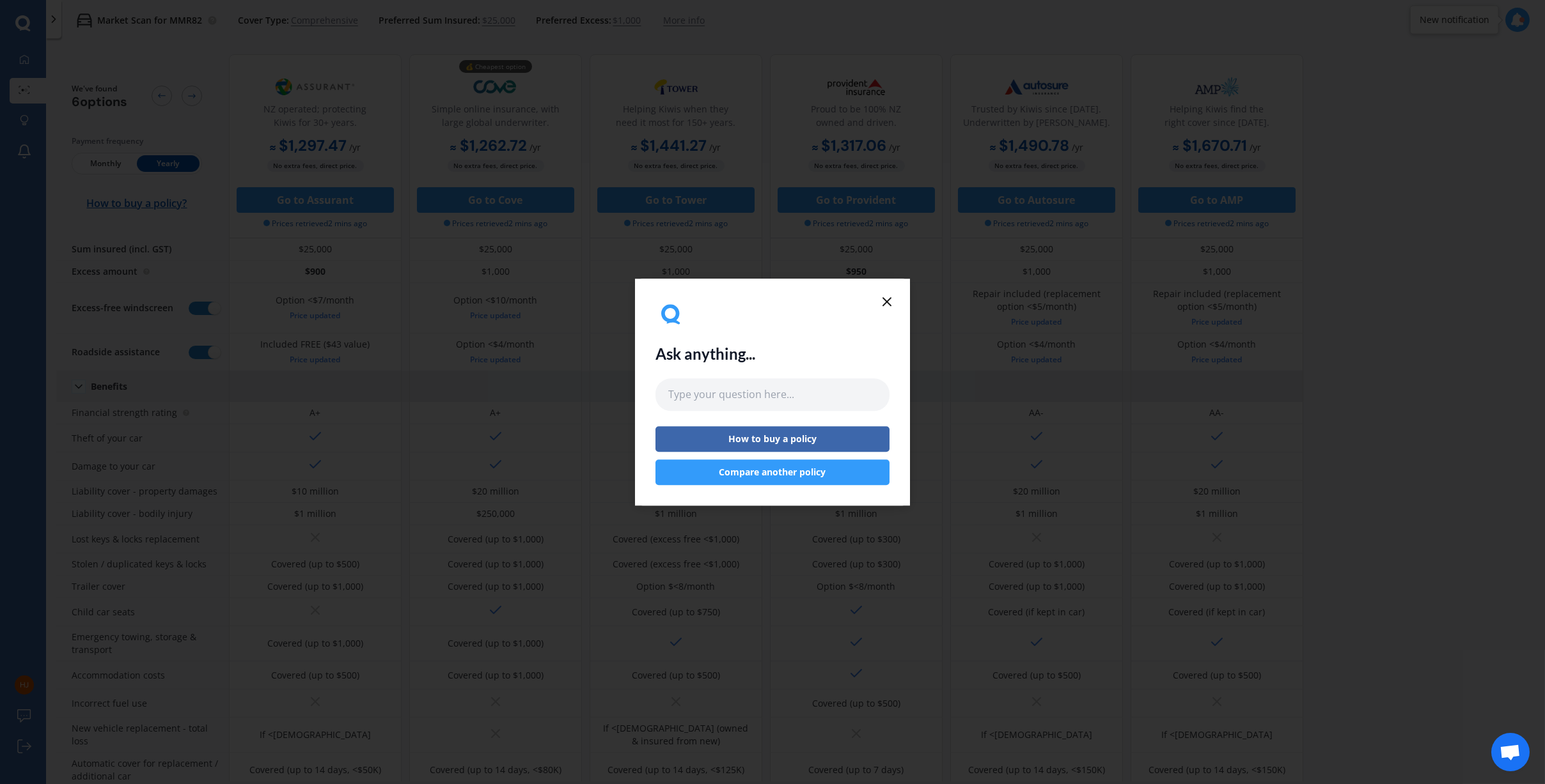
click at [651, 480] on button "Compare another policy" at bounding box center [772, 472] width 234 height 26
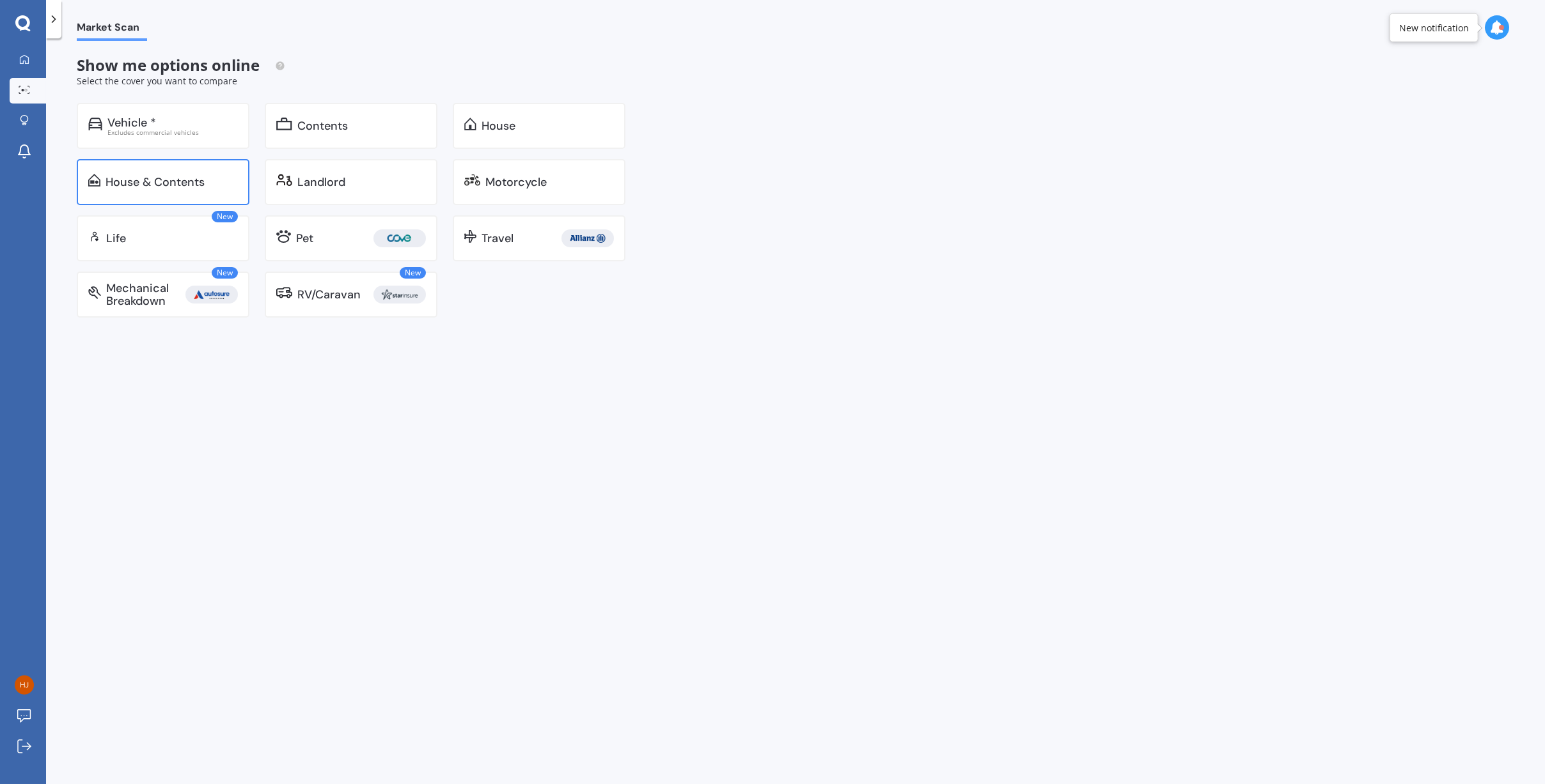
click at [218, 172] on div "House & Contents" at bounding box center [163, 182] width 172 height 46
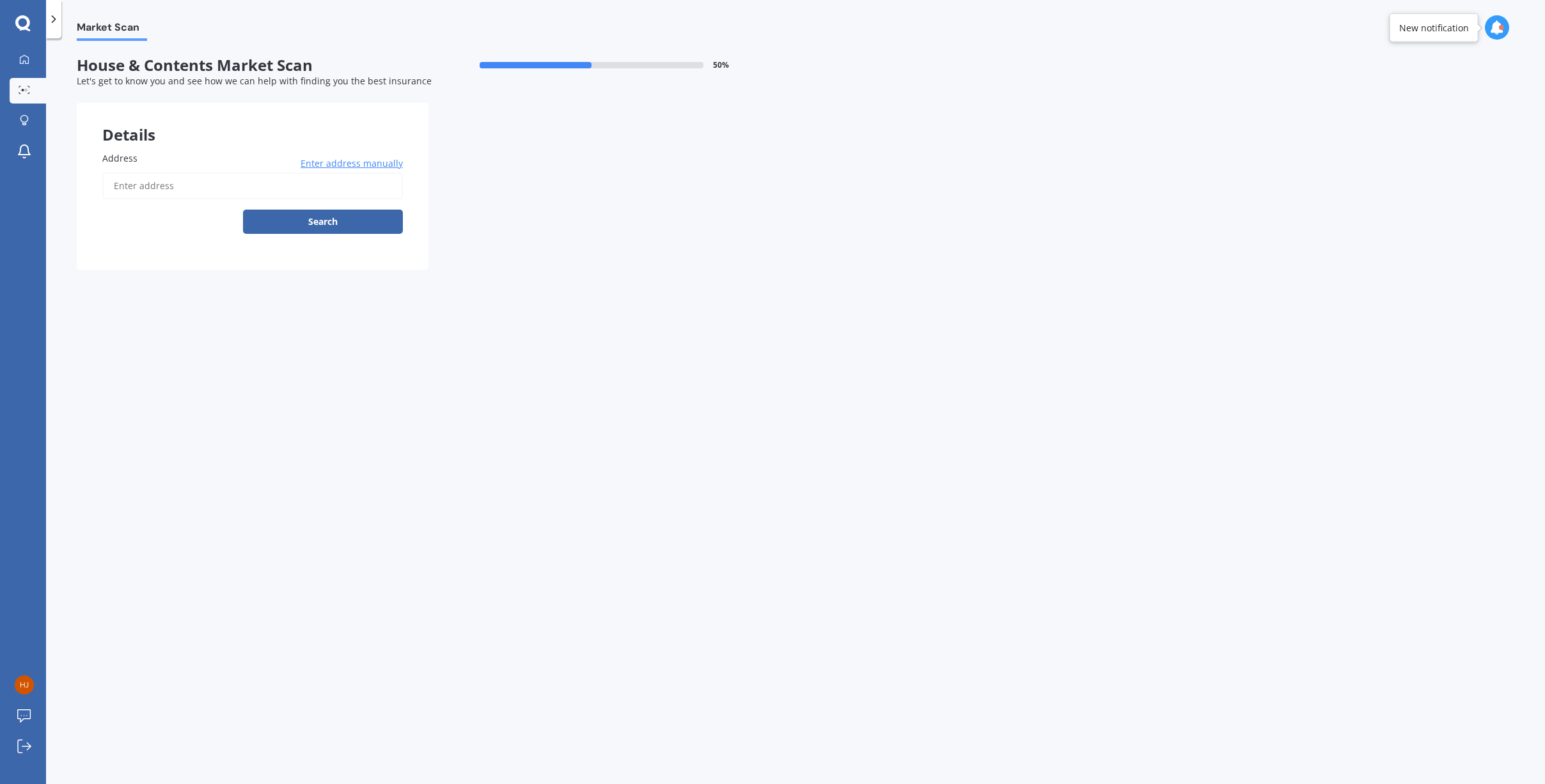
click at [132, 157] on span "Address" at bounding box center [120, 158] width 35 height 12
click at [132, 172] on input "Address" at bounding box center [253, 185] width 301 height 27
click at [129, 182] on input "Address" at bounding box center [253, 185] width 301 height 27
type input "[STREET_ADDRESS][PERSON_NAME]"
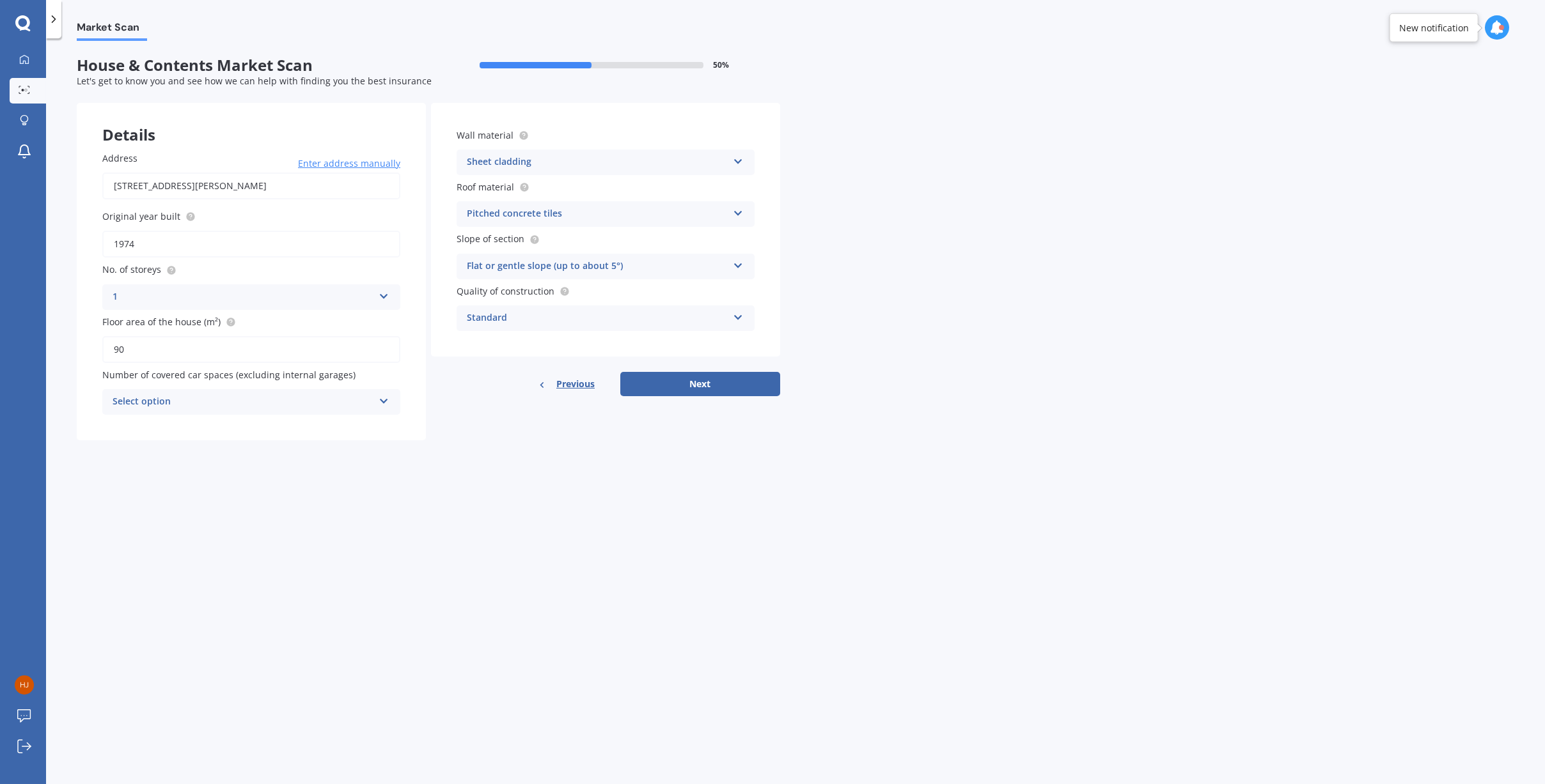
click at [491, 266] on div "Flat or gentle slope (up to about 5°)" at bounding box center [597, 266] width 261 height 16
click at [539, 314] on span "Moderate slope (about 15°)" at bounding box center [527, 314] width 119 height 12
click at [490, 322] on div "Standard" at bounding box center [597, 318] width 261 height 16
click at [150, 401] on div "Select option" at bounding box center [243, 402] width 261 height 16
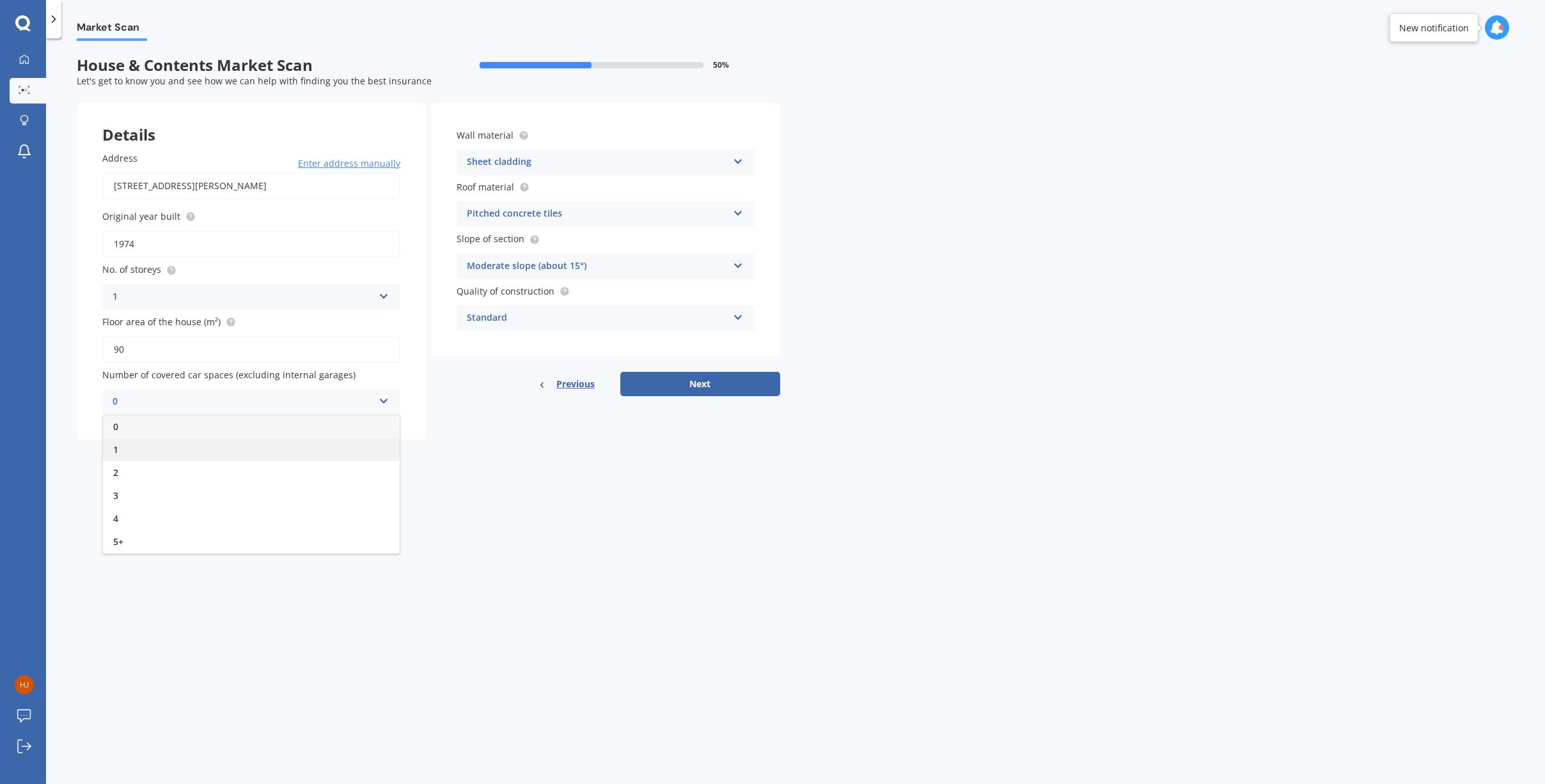
click at [140, 444] on div "1" at bounding box center [250, 449] width 296 height 23
click at [651, 379] on button "Next" at bounding box center [700, 384] width 160 height 24
select select "05"
select select "11"
select select "1984"
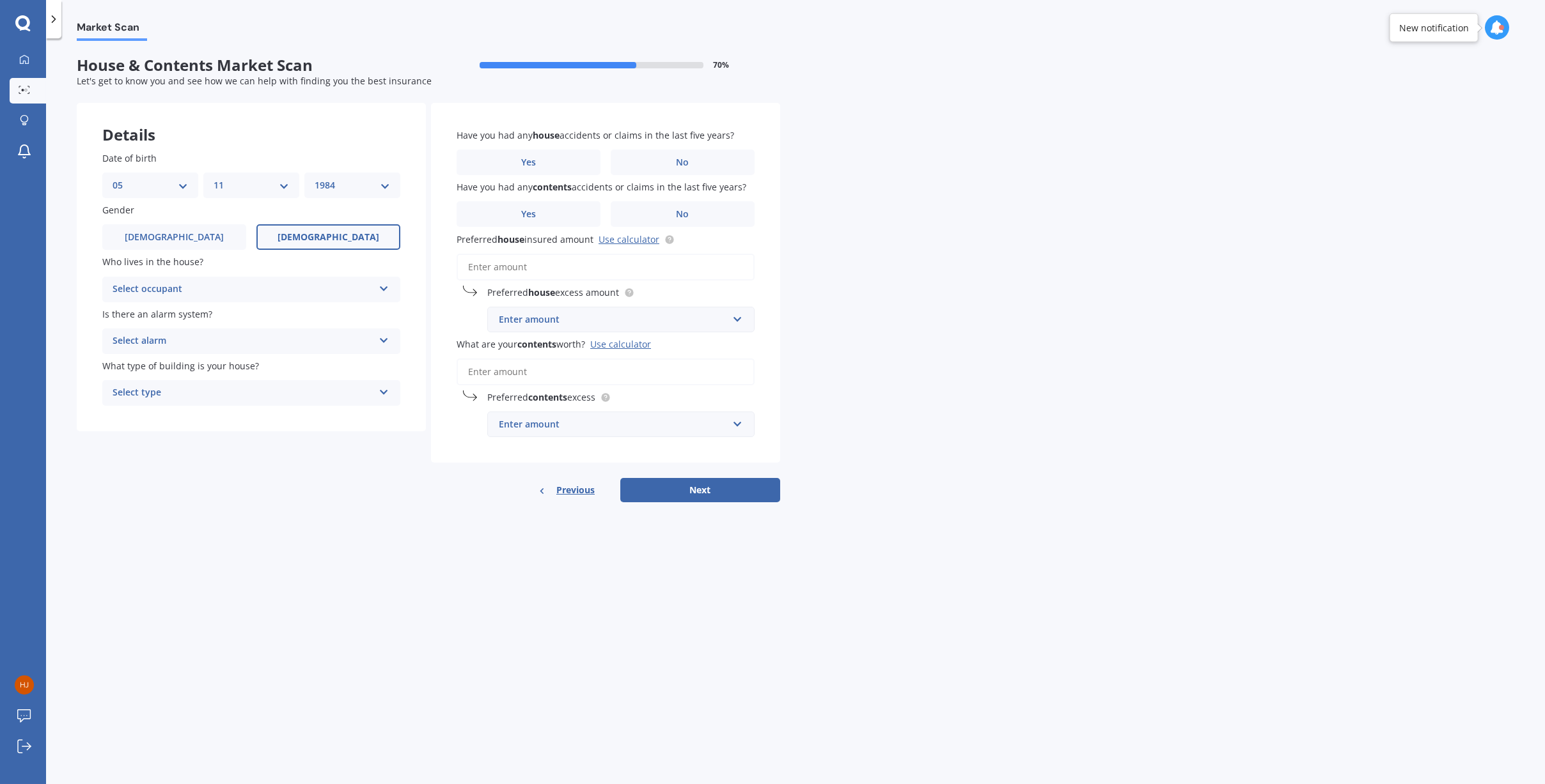
click at [184, 282] on div "Select occupant" at bounding box center [243, 289] width 261 height 16
click at [178, 309] on div "Owner" at bounding box center [250, 314] width 296 height 23
click at [172, 338] on div "Select alarm" at bounding box center [243, 341] width 261 height 16
click at [170, 404] on div "No" at bounding box center [250, 412] width 296 height 23
click at [175, 389] on div "Select type" at bounding box center [243, 392] width 261 height 16
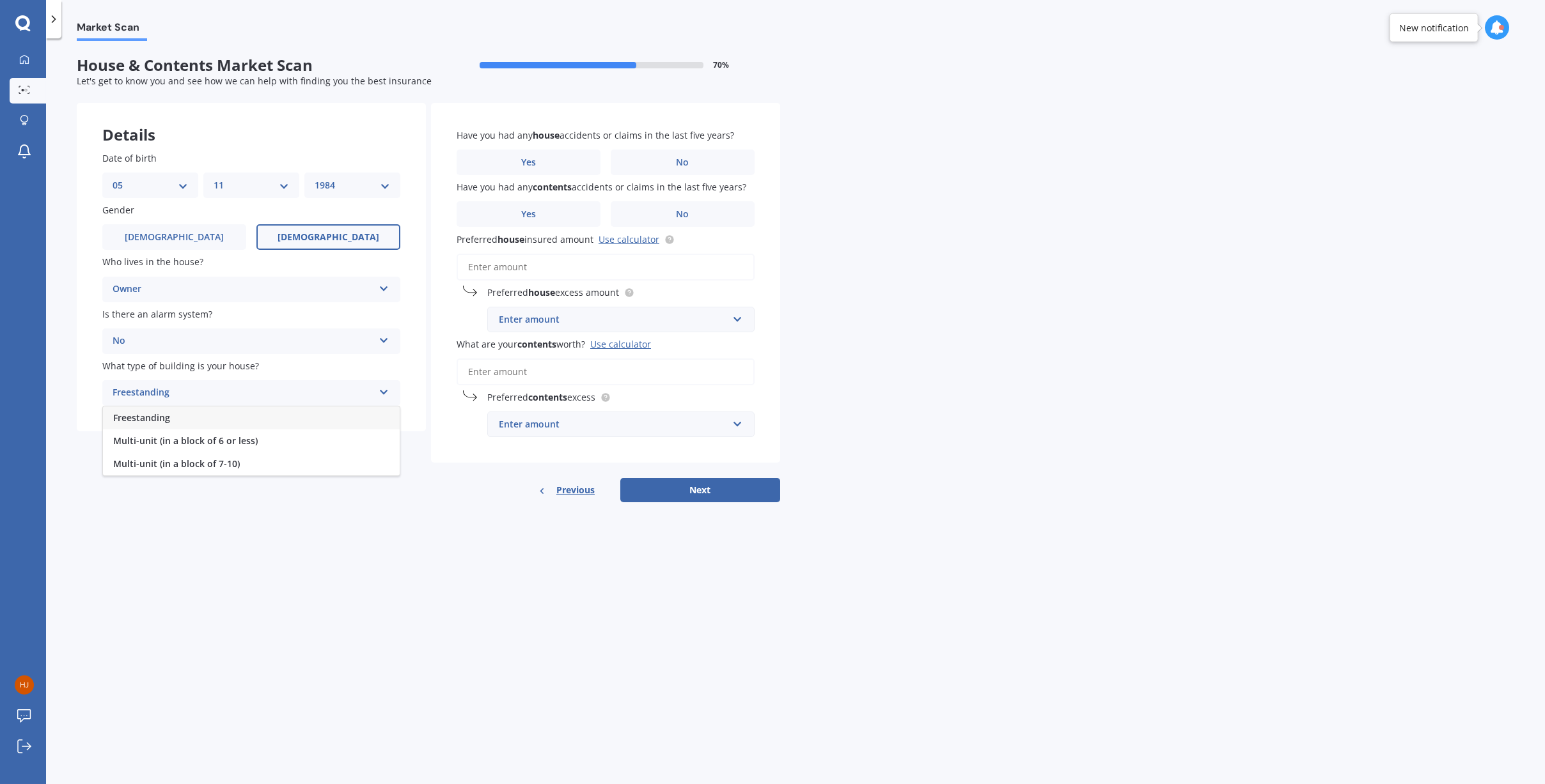
click at [156, 413] on span "Freestanding" at bounding box center [141, 417] width 57 height 12
click at [651, 164] on label "No" at bounding box center [683, 162] width 144 height 26
click at [0, 0] on input "No" at bounding box center [0, 0] width 0 height 0
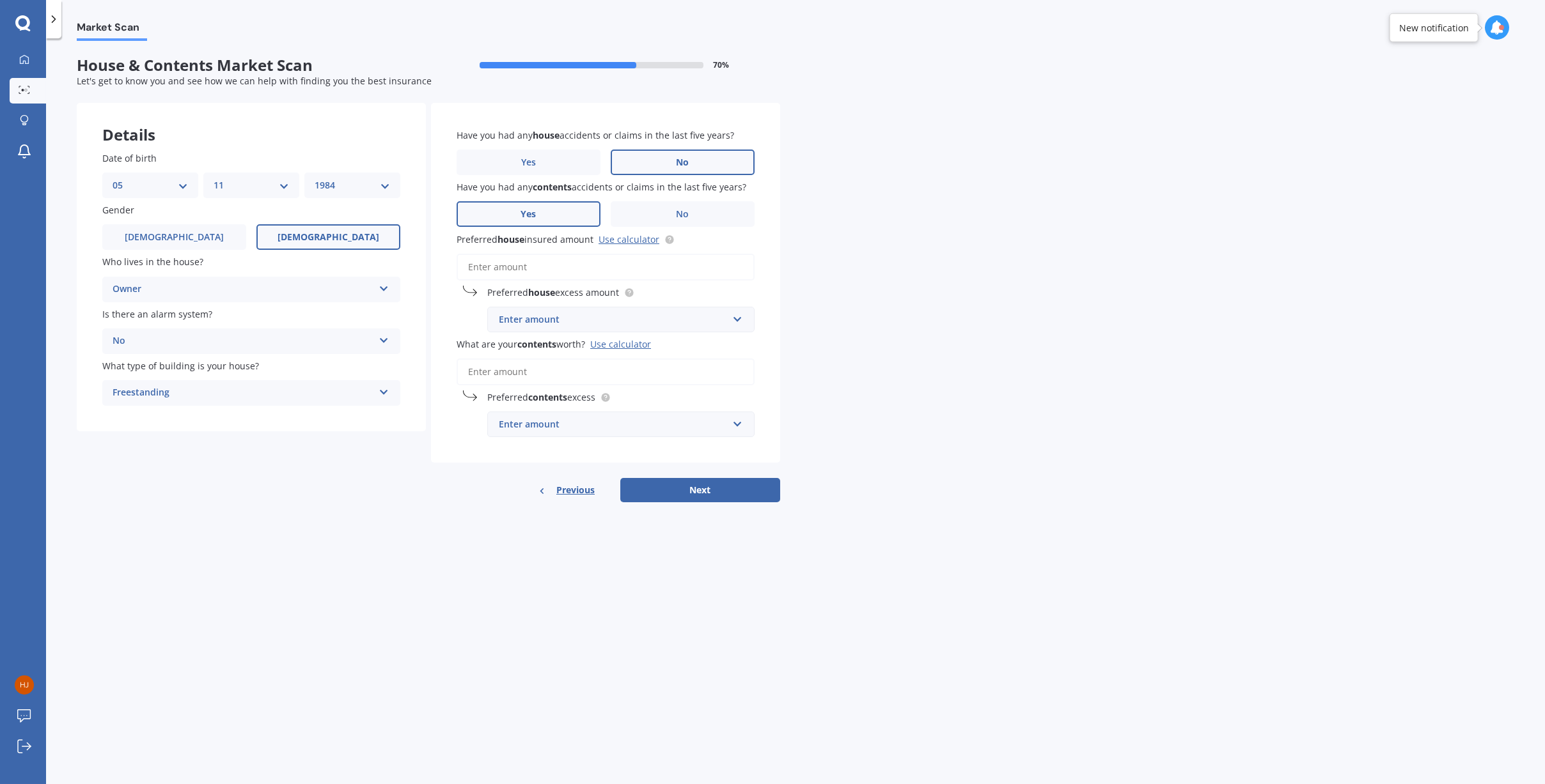
click at [555, 216] on label "Yes" at bounding box center [528, 215] width 144 height 26
click at [0, 0] on input "Yes" at bounding box center [0, 0] width 0 height 0
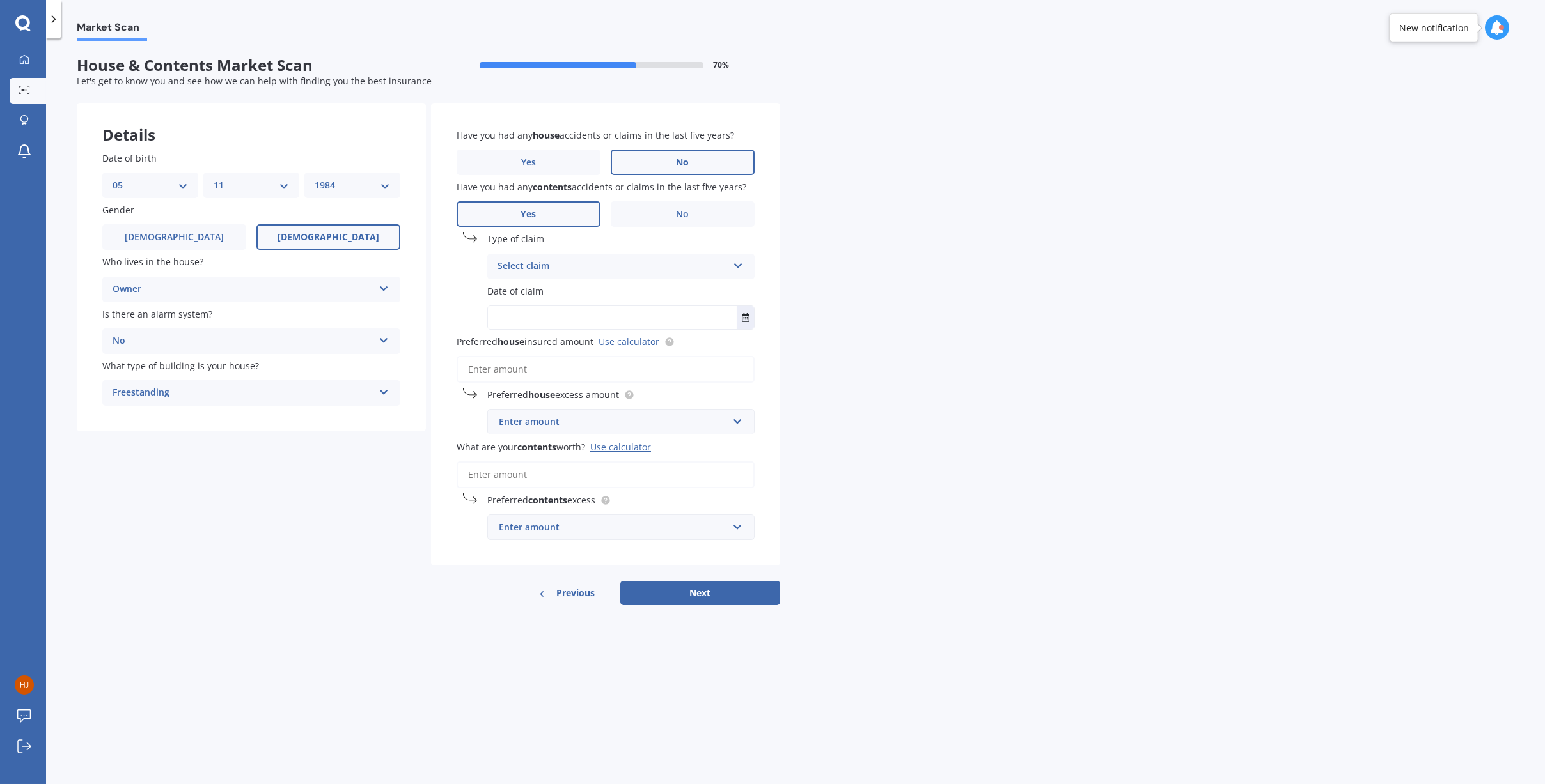
click at [568, 255] on div "Select claim Accidental damage Broken glass Earthquake Fire Flood Fusion Gradua…" at bounding box center [620, 267] width 267 height 26
click at [564, 449] on span "Lost or misplaced" at bounding box center [537, 451] width 78 height 12
click at [550, 284] on label "Date of claim" at bounding box center [618, 291] width 262 height 14
click at [526, 291] on span "Date of claim" at bounding box center [515, 291] width 56 height 12
click at [533, 317] on input "text" at bounding box center [612, 317] width 249 height 23
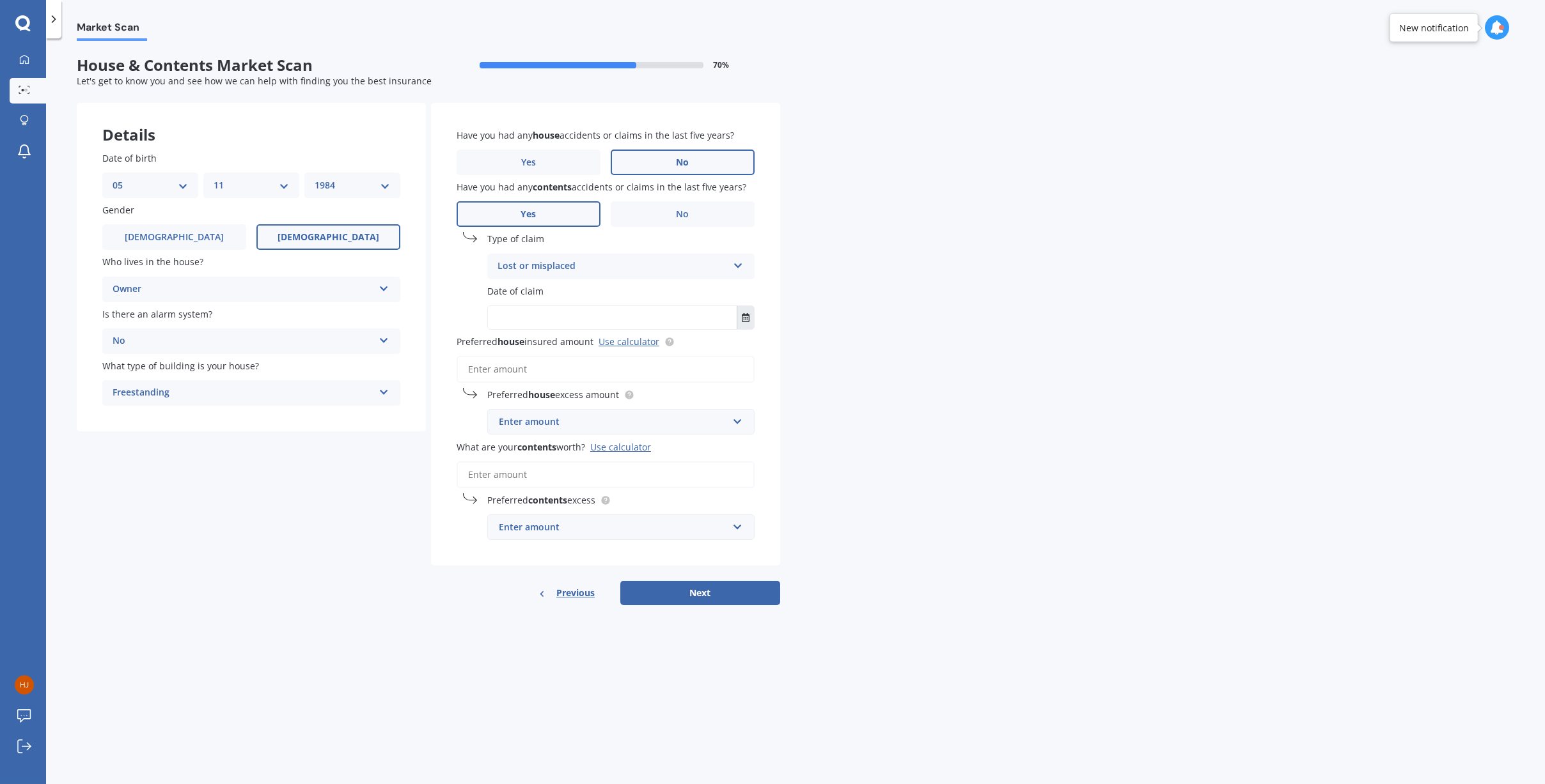
click at [651, 317] on icon "Select date" at bounding box center [745, 318] width 7 height 9
click at [601, 359] on button "Navigate back" at bounding box center [595, 349] width 17 height 23
click at [539, 345] on button "[DATE]" at bounding box center [523, 349] width 55 height 23
click at [520, 357] on button "2025" at bounding box center [518, 349] width 46 height 23
click at [646, 403] on span "2022" at bounding box center [642, 408] width 20 height 12
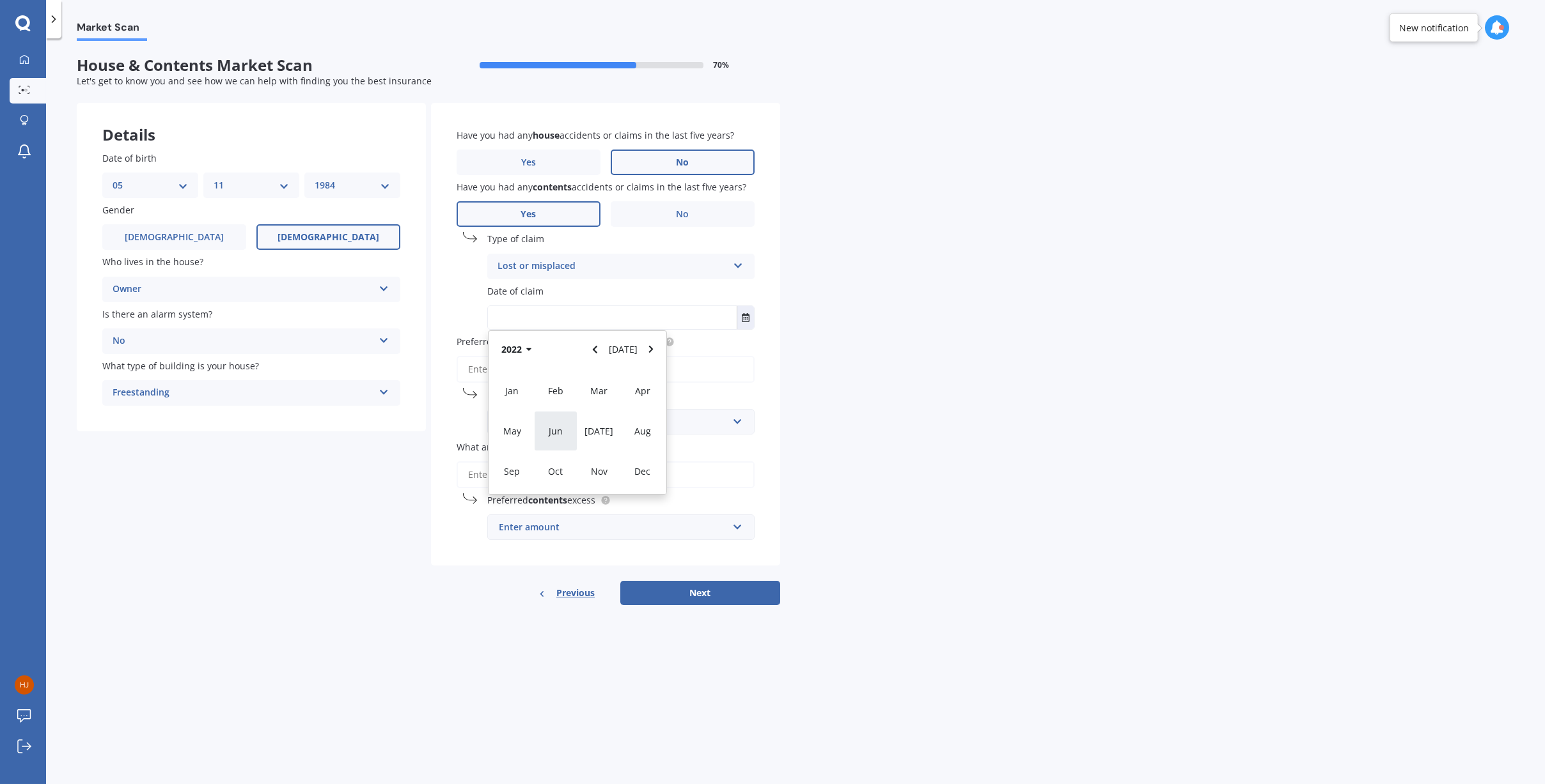
click at [562, 427] on span "Jun" at bounding box center [555, 430] width 14 height 12
click at [583, 478] on div "30" at bounding box center [577, 481] width 25 height 20
click at [558, 320] on input "[DATE]" at bounding box center [612, 317] width 249 height 23
type input "[DATE]"
click at [533, 373] on input "Preferred house insured amount Use calculator" at bounding box center [606, 369] width 298 height 27
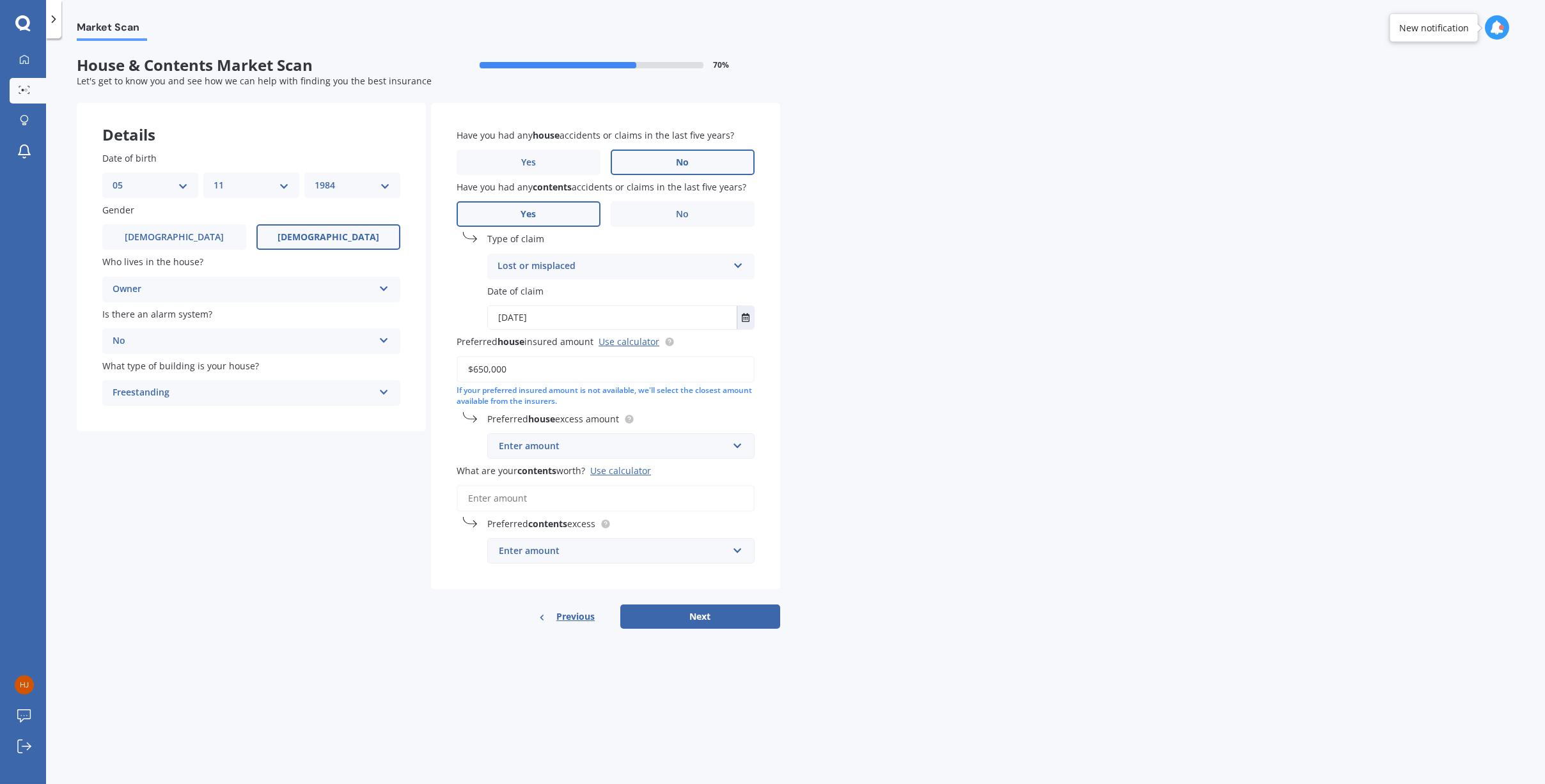
type input "$650,000"
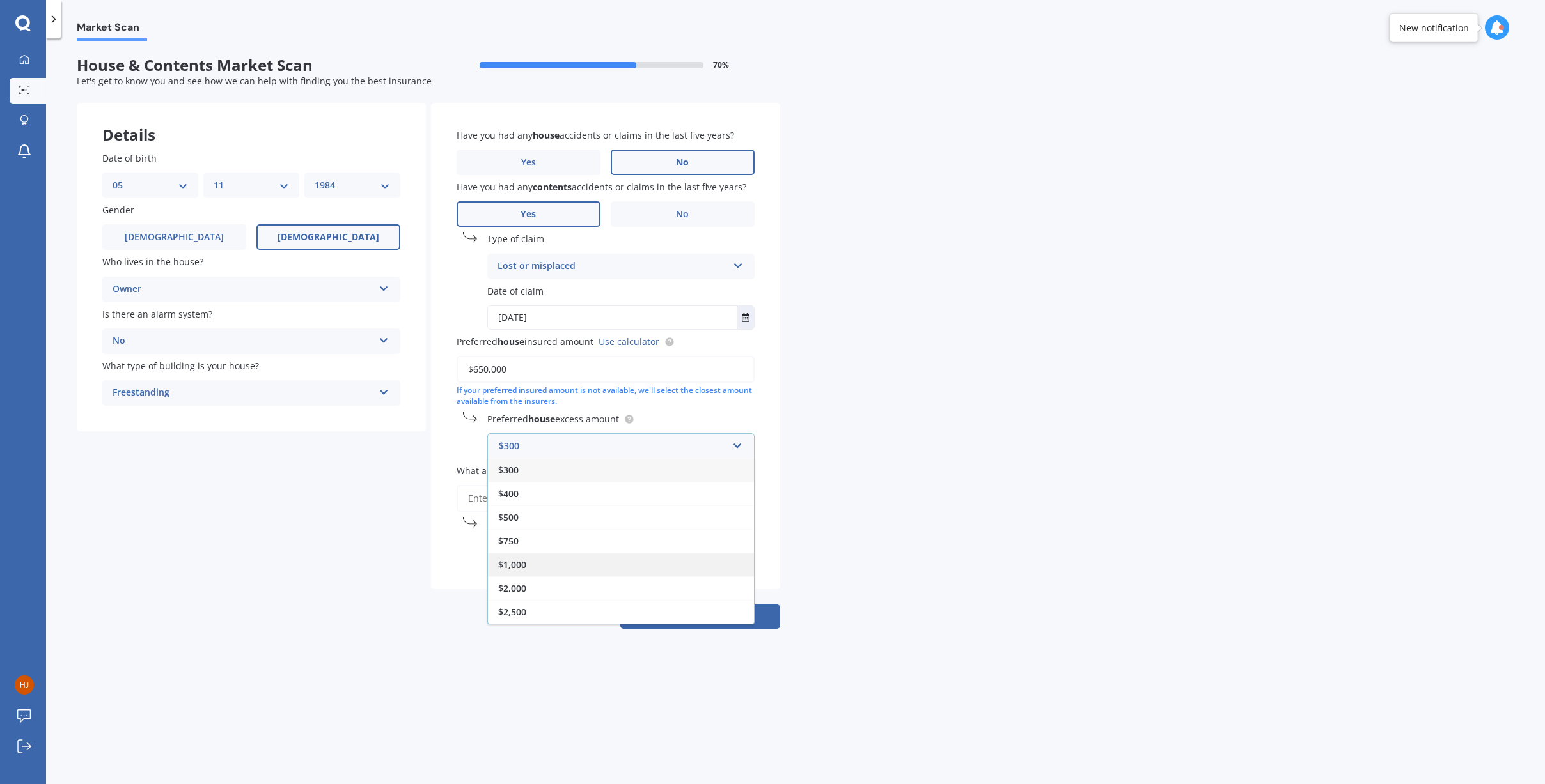
click at [551, 562] on div "$1,000" at bounding box center [621, 565] width 266 height 24
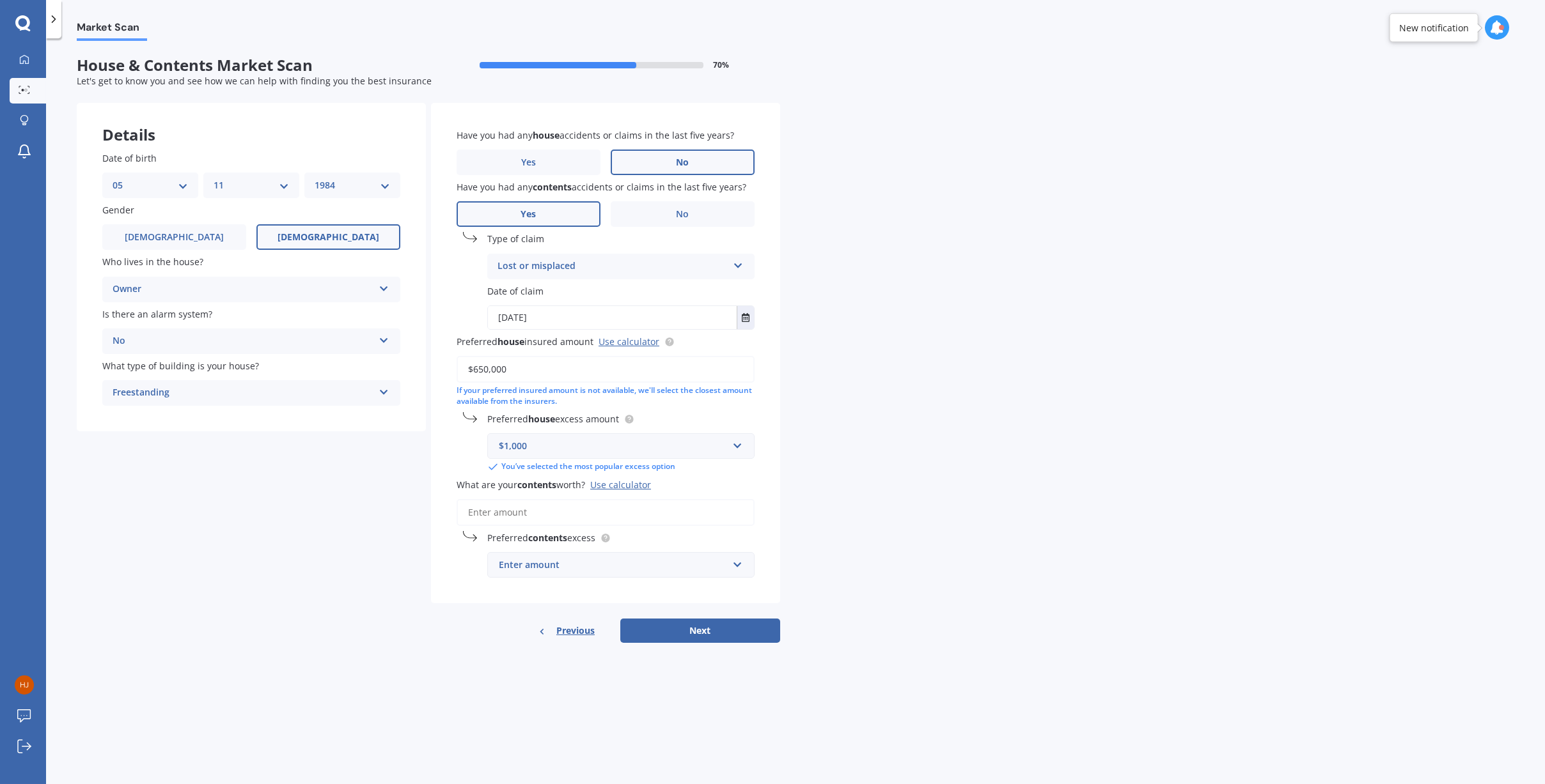
click at [539, 513] on input "What are your contents worth? Use calculator" at bounding box center [606, 512] width 298 height 27
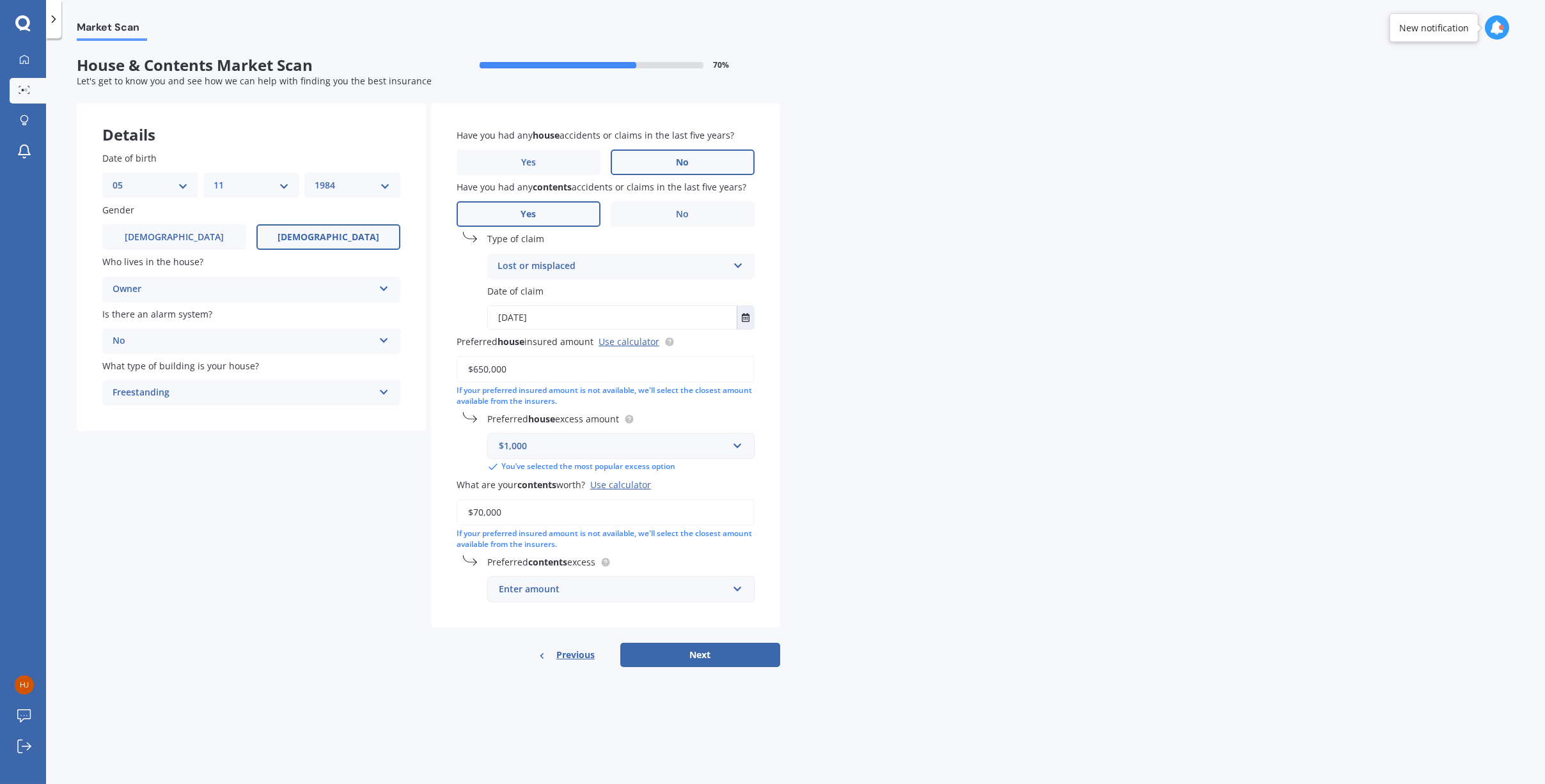
type input "$70,000"
click at [520, 732] on span "$1,000" at bounding box center [512, 731] width 28 height 12
click at [651, 653] on button "Next" at bounding box center [700, 655] width 160 height 24
select select "05"
select select "11"
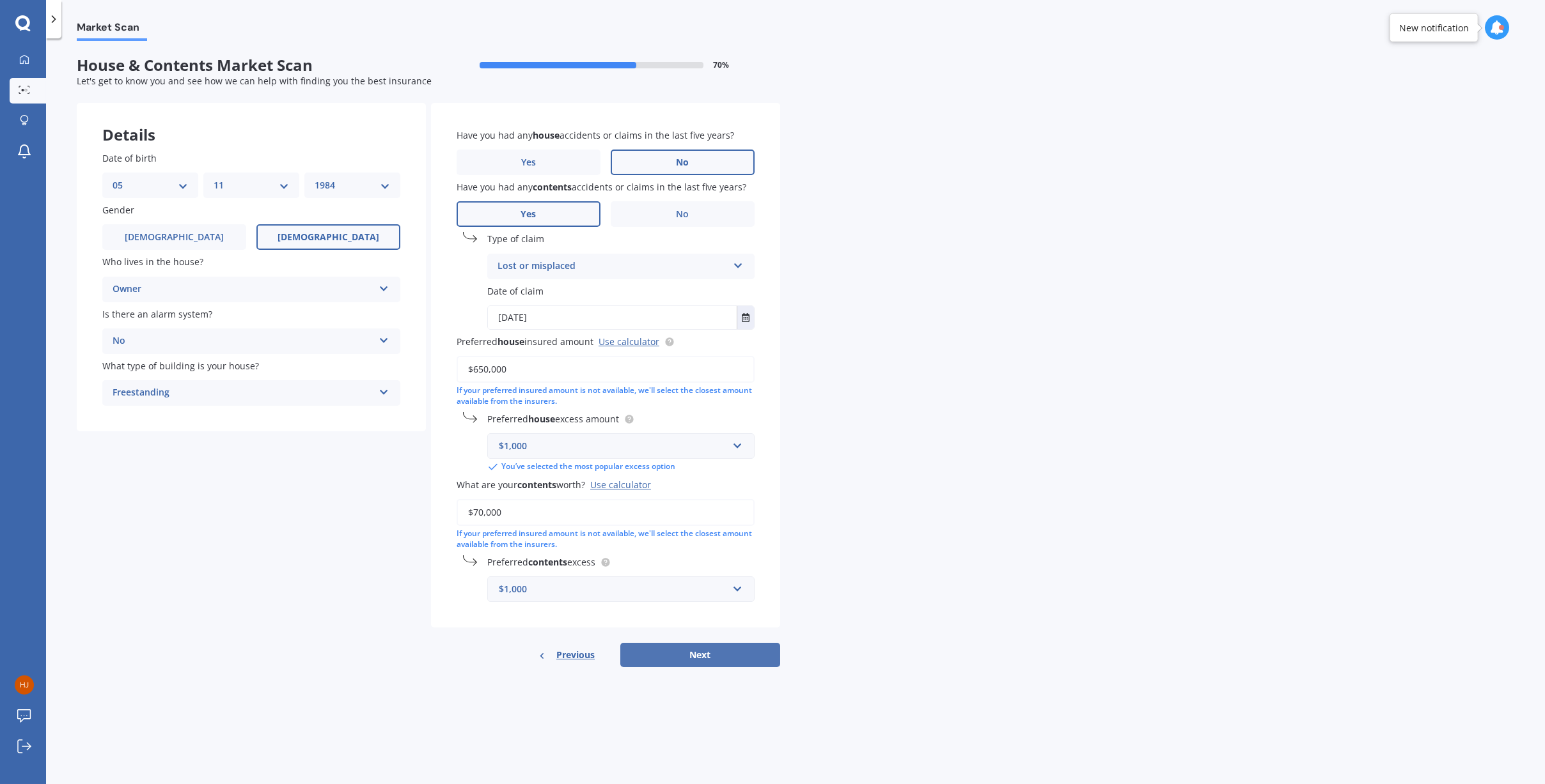
select select "1984"
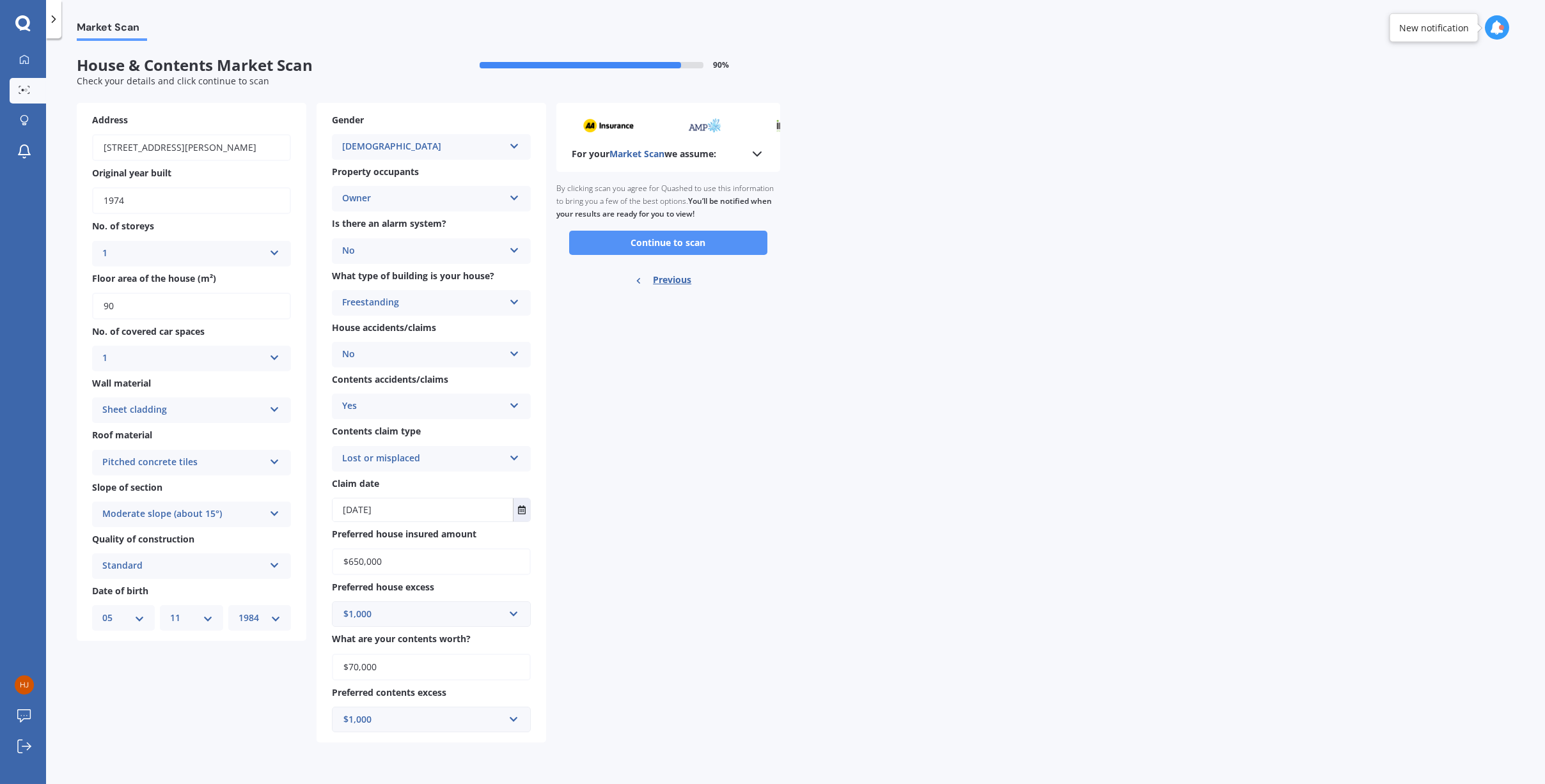
click at [651, 244] on button "Continue to scan" at bounding box center [668, 243] width 198 height 24
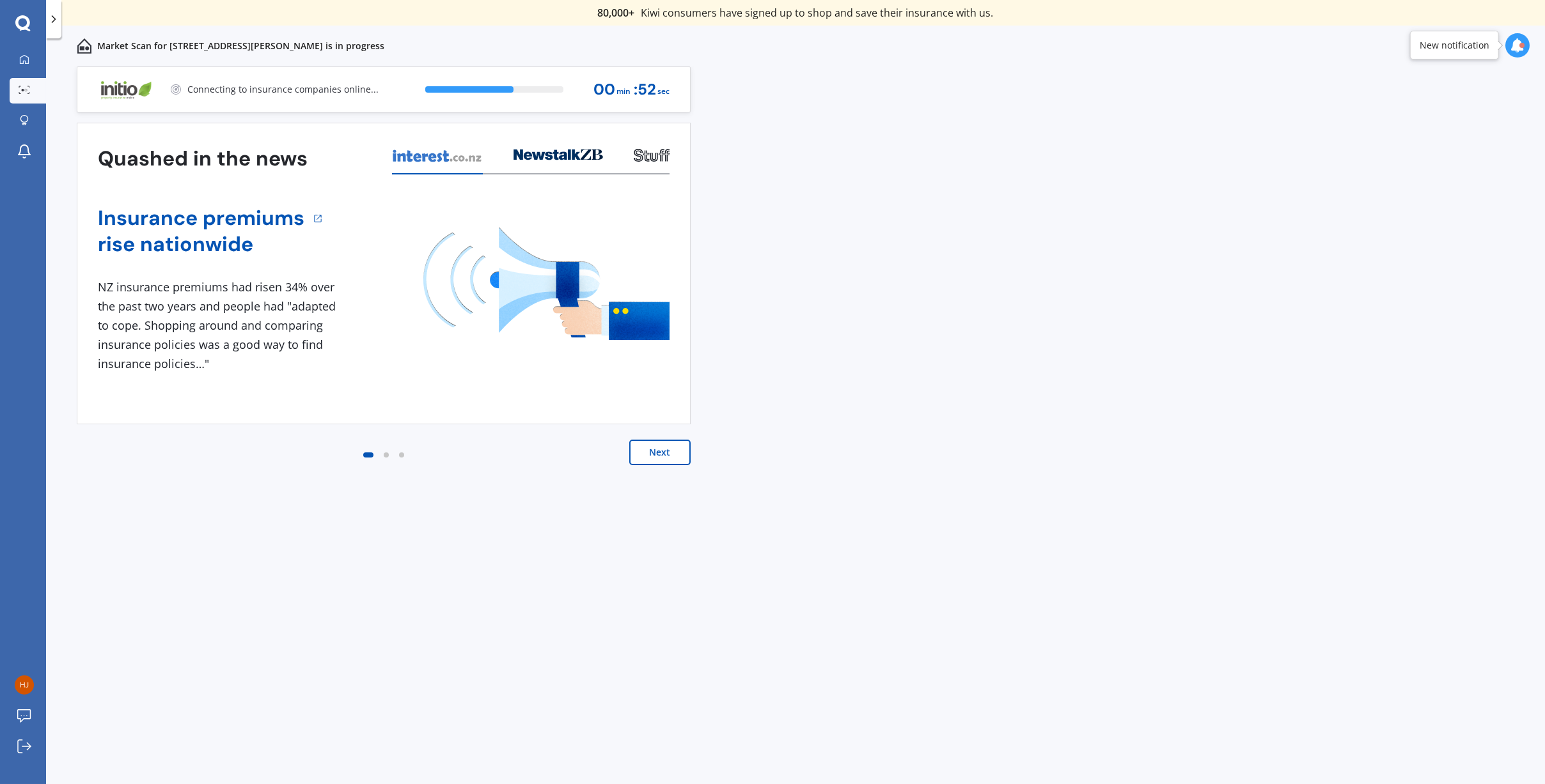
click at [651, 457] on button "Next" at bounding box center [660, 453] width 61 height 26
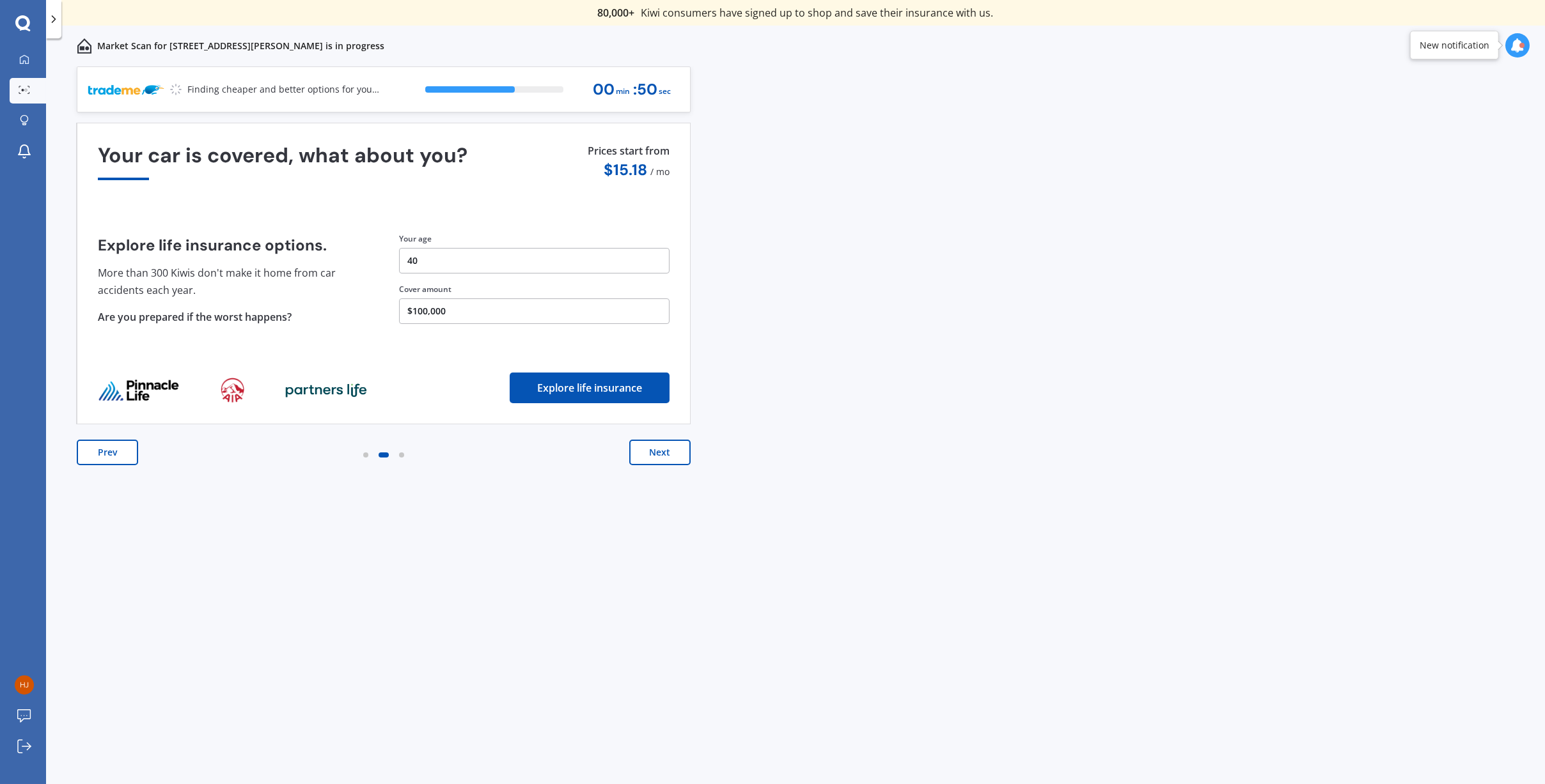
click at [651, 457] on button "Next" at bounding box center [660, 453] width 61 height 26
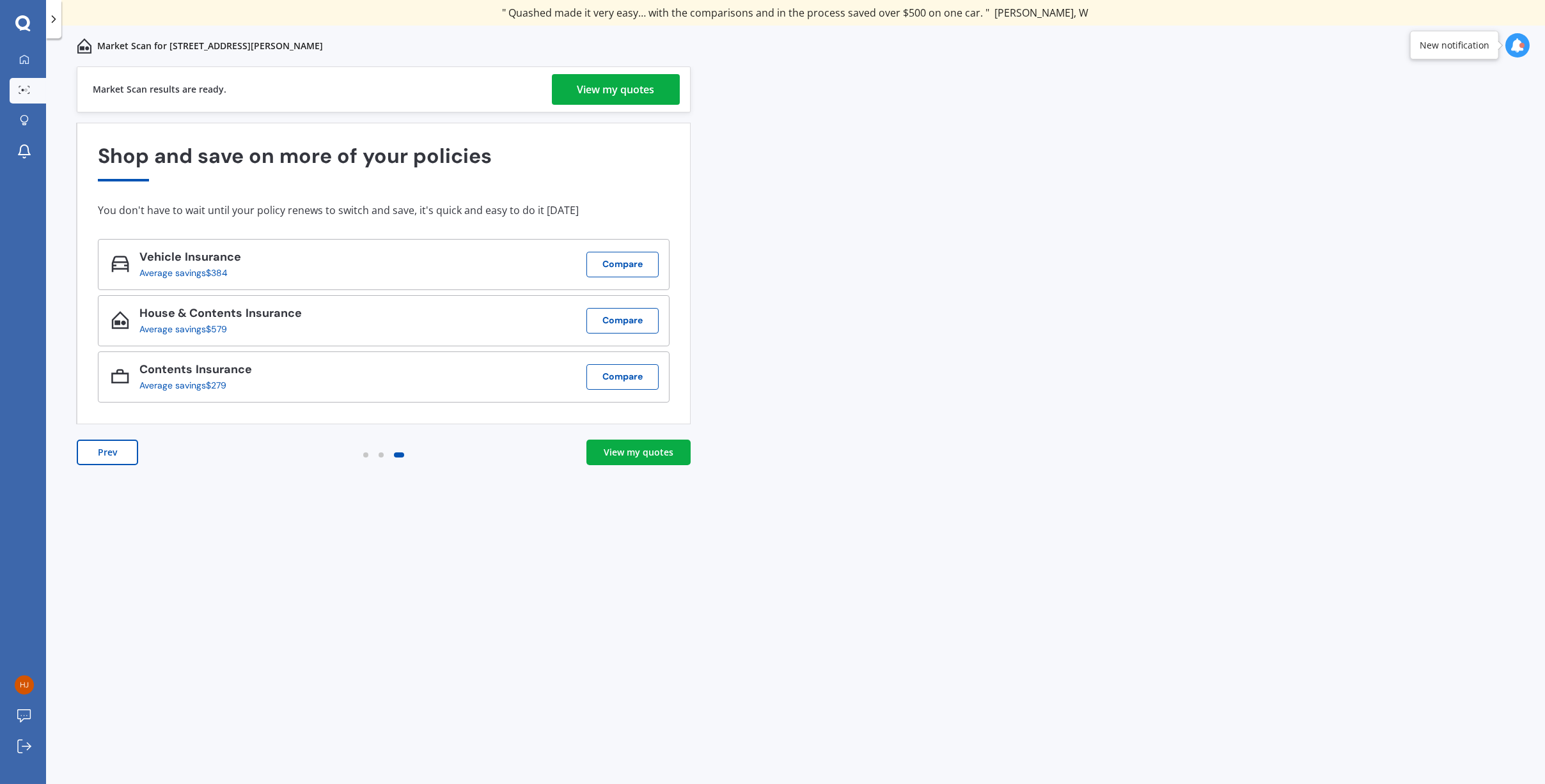
click at [639, 85] on div "View my quotes" at bounding box center [616, 89] width 77 height 30
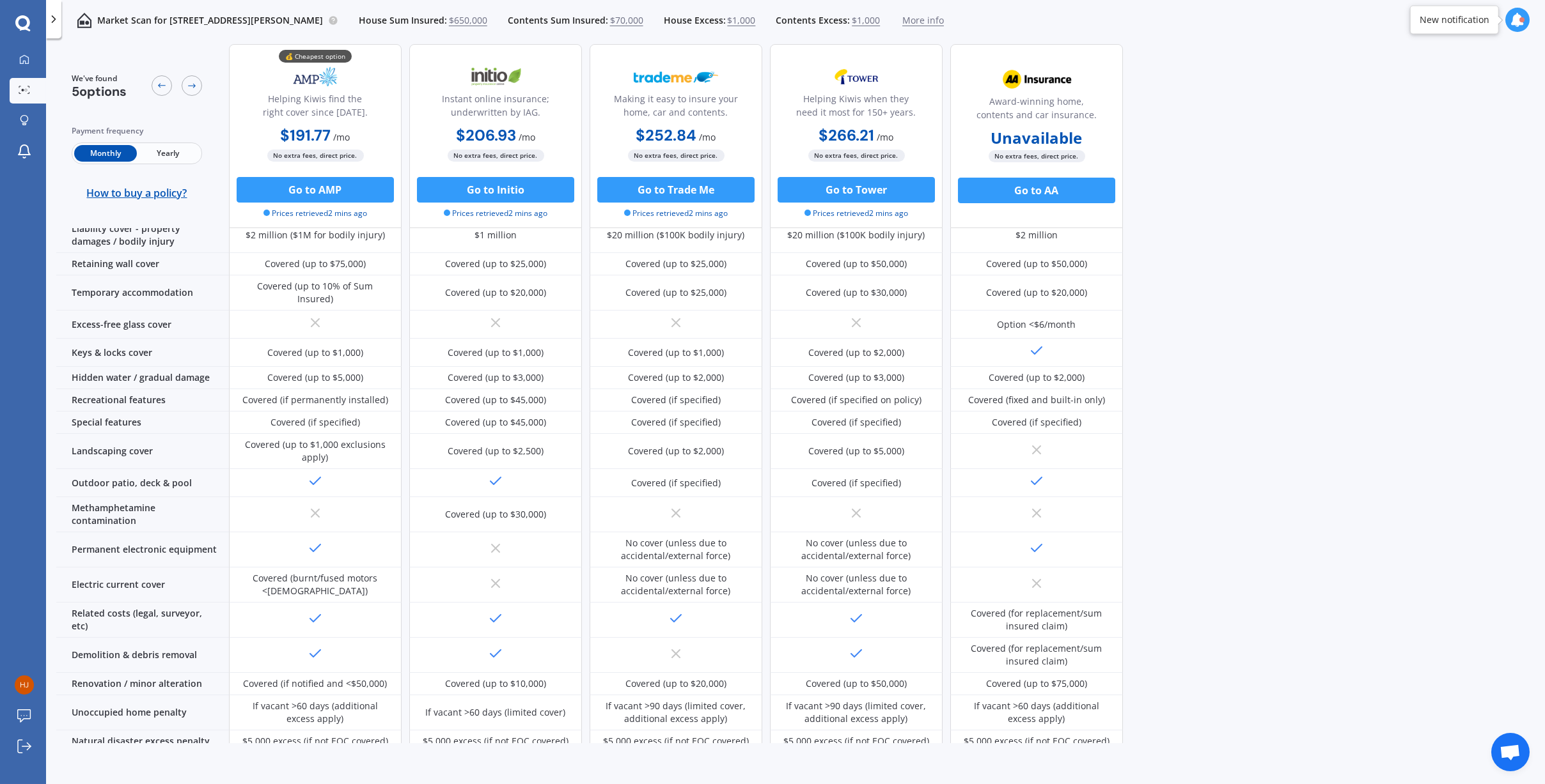
scroll to position [104, 0]
